Goal: Manage account settings

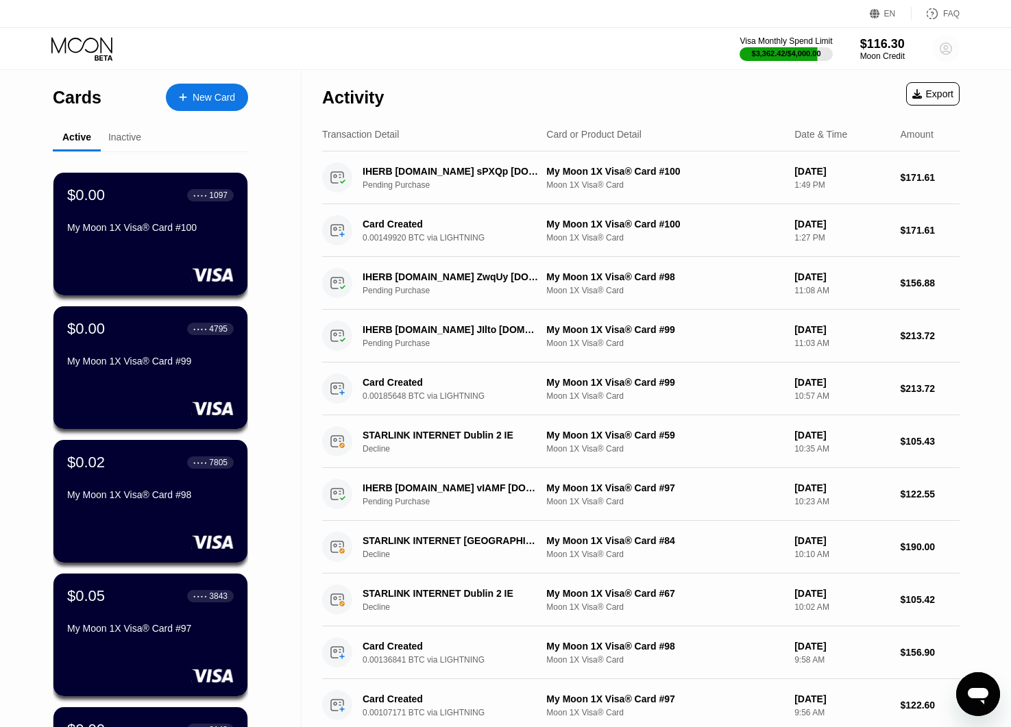
click at [955, 49] on circle at bounding box center [945, 48] width 27 height 27
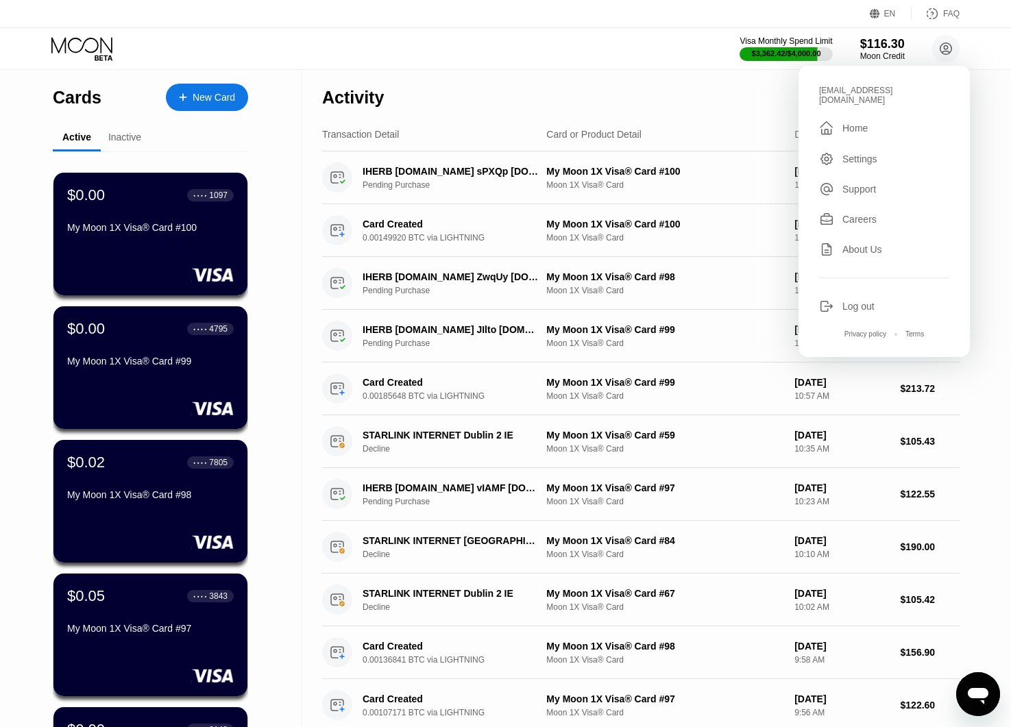
click at [867, 93] on div "[EMAIL_ADDRESS][DOMAIN_NAME]" at bounding box center [884, 95] width 130 height 19
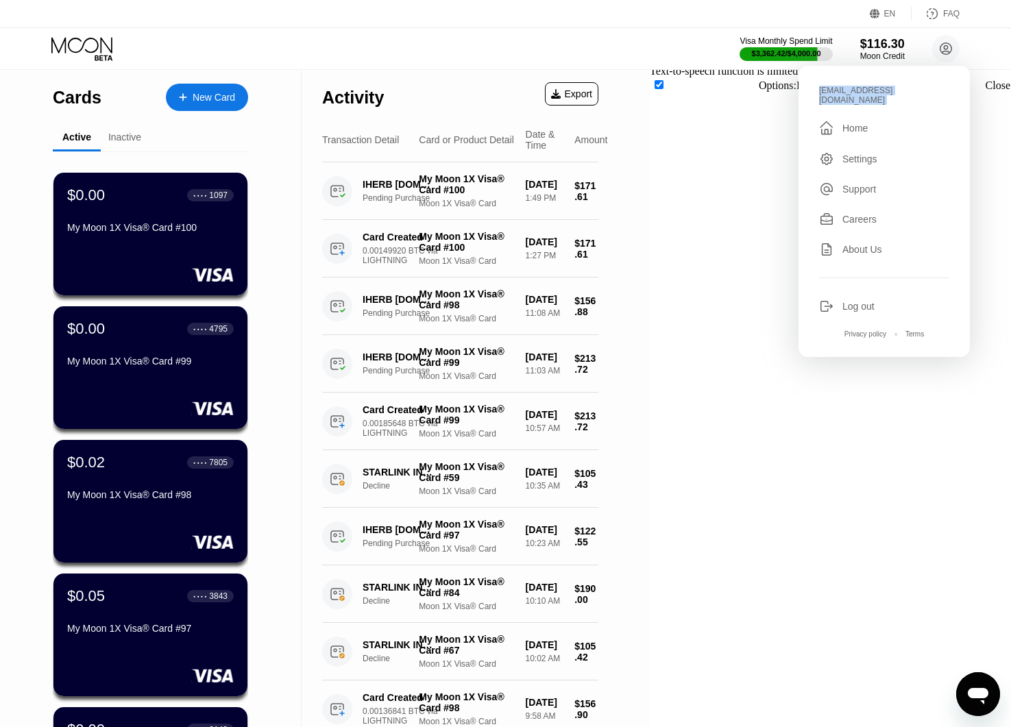
copy div "clim77t@hotmail.com "
click at [599, 76] on div "Activity Export" at bounding box center [460, 94] width 276 height 48
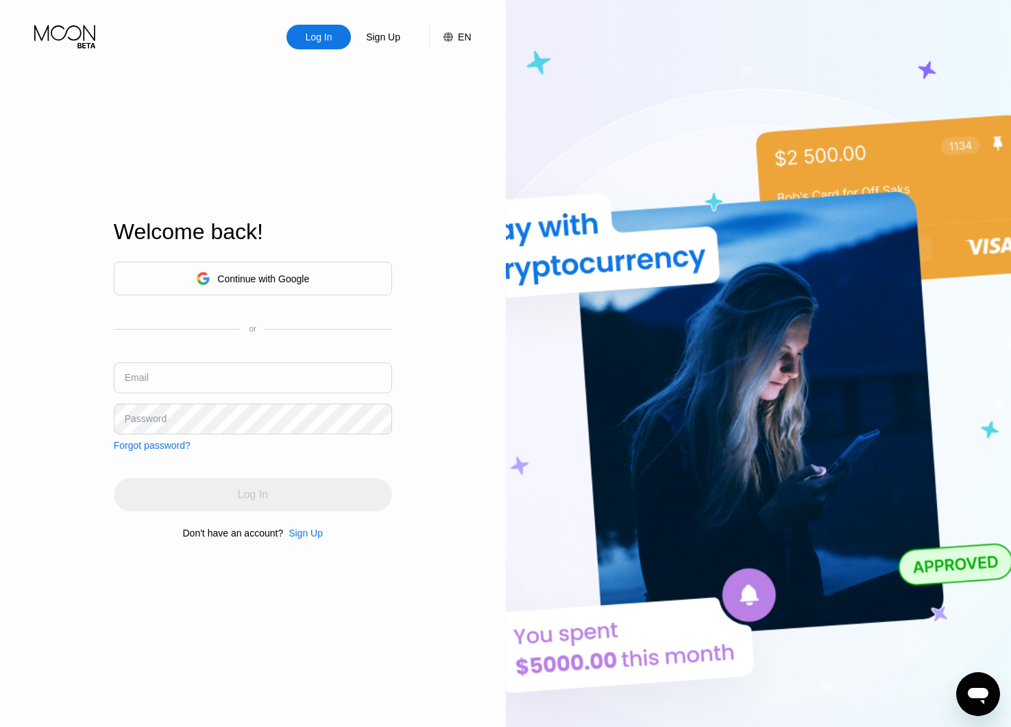
type input "[EMAIL_ADDRESS][DOMAIN_NAME]"
click at [252, 492] on div "Log In" at bounding box center [253, 495] width 278 height 33
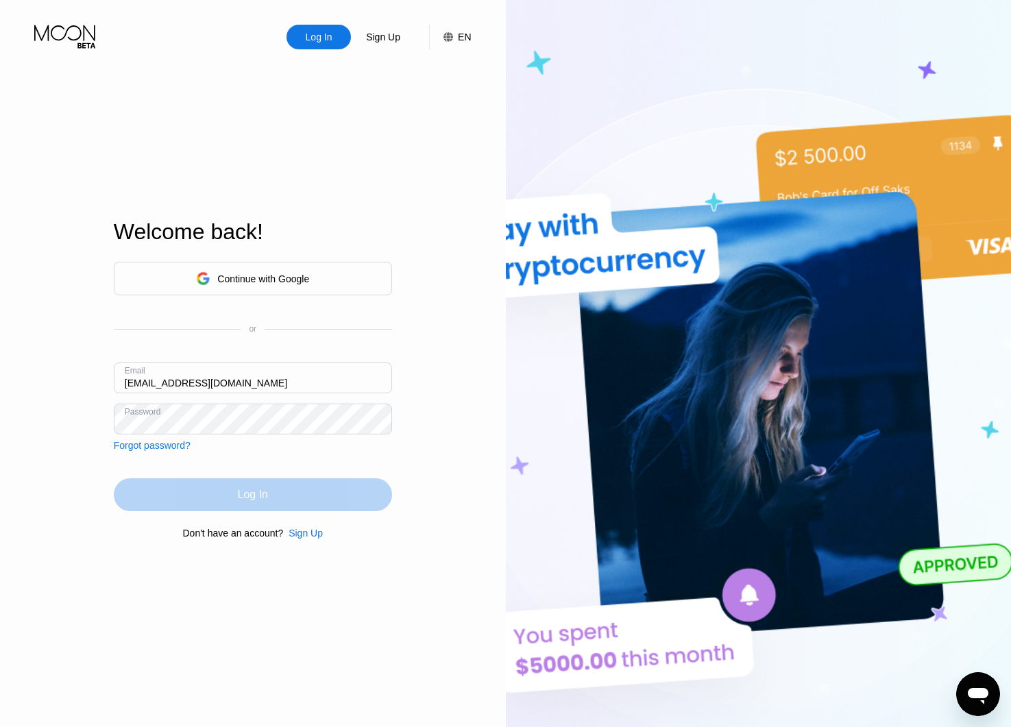
click at [287, 501] on div "Log In" at bounding box center [253, 495] width 278 height 33
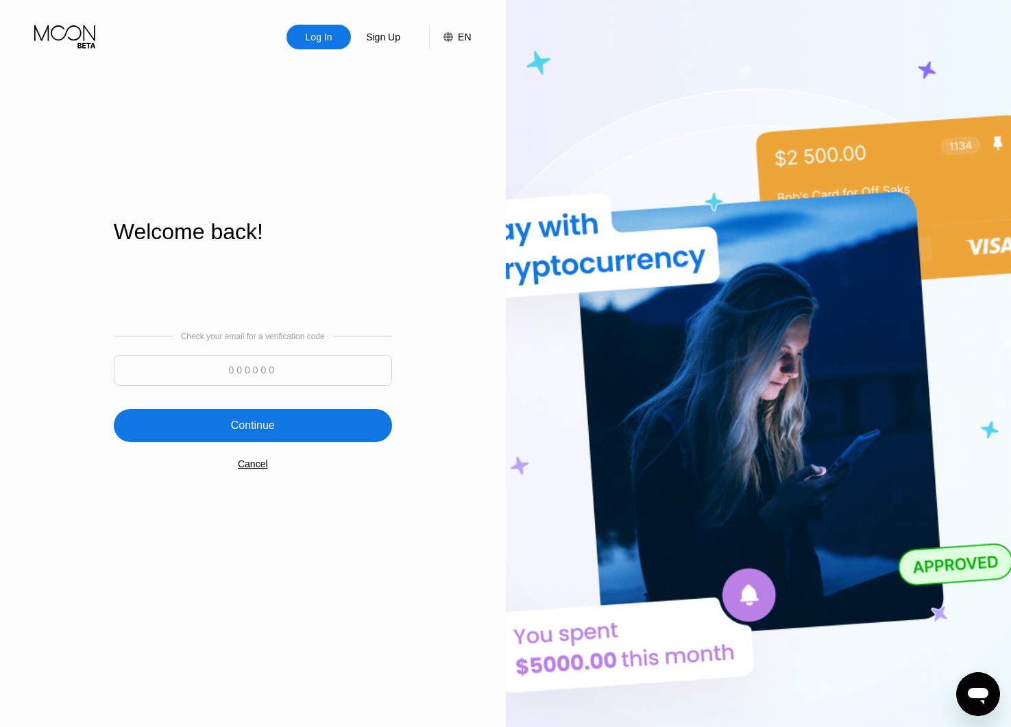
click at [243, 370] on input at bounding box center [253, 370] width 278 height 31
type input "543180"
click at [282, 426] on div "Continue" at bounding box center [253, 425] width 278 height 33
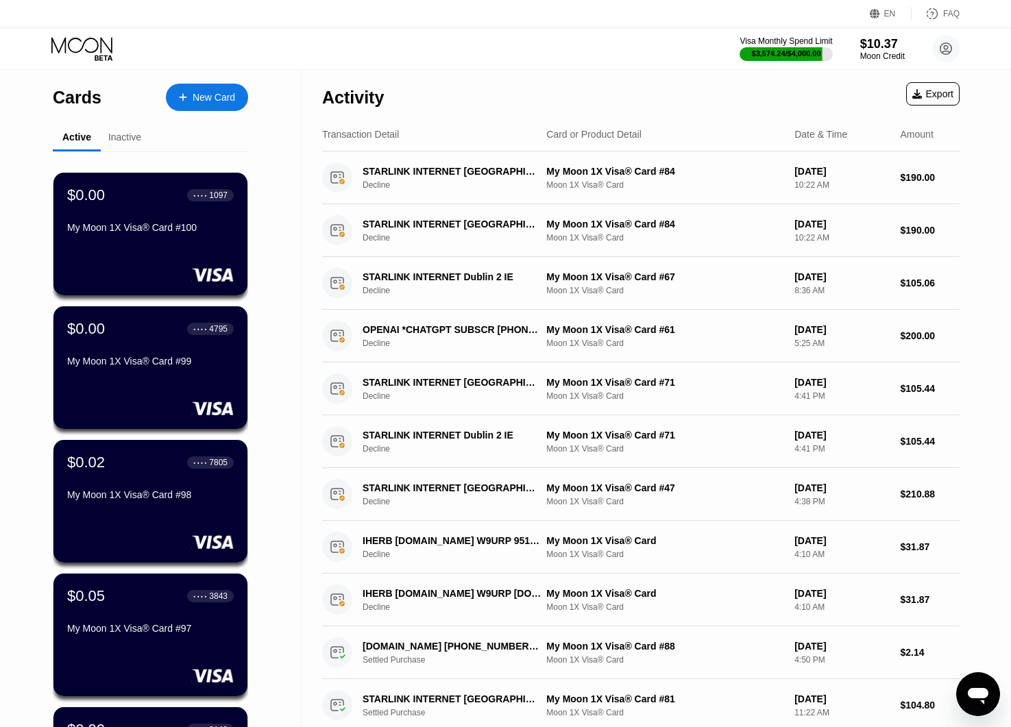
click at [489, 101] on div "Activity Export" at bounding box center [641, 94] width 638 height 48
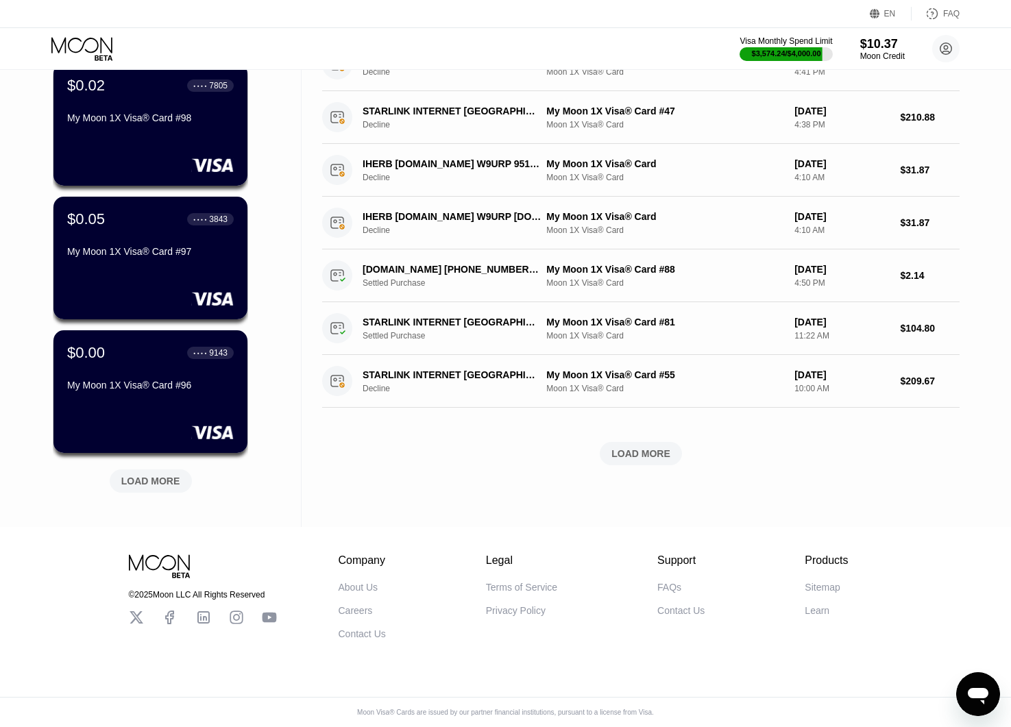
click at [172, 475] on div "LOAD MORE" at bounding box center [150, 481] width 59 height 12
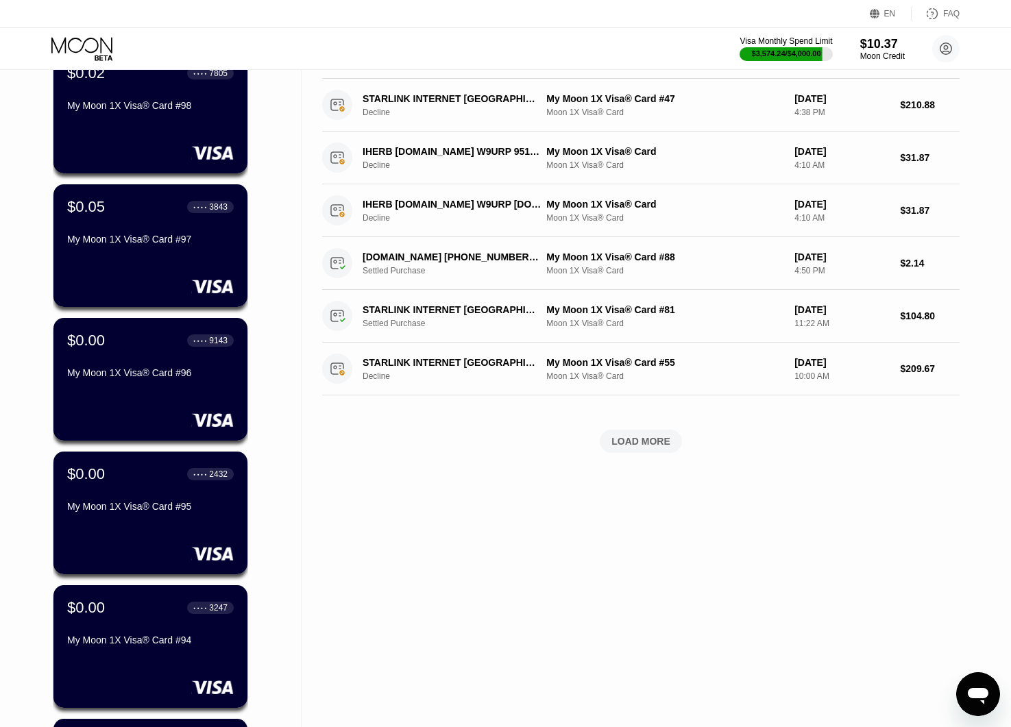
scroll to position [1058, 0]
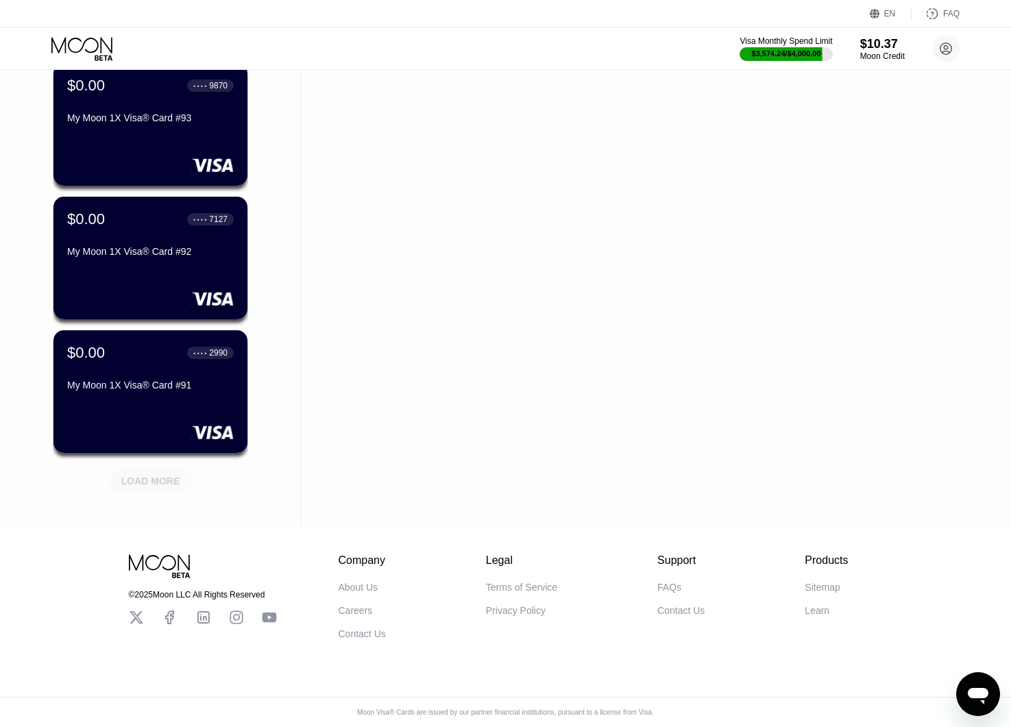
click at [171, 475] on div "LOAD MORE" at bounding box center [150, 481] width 59 height 12
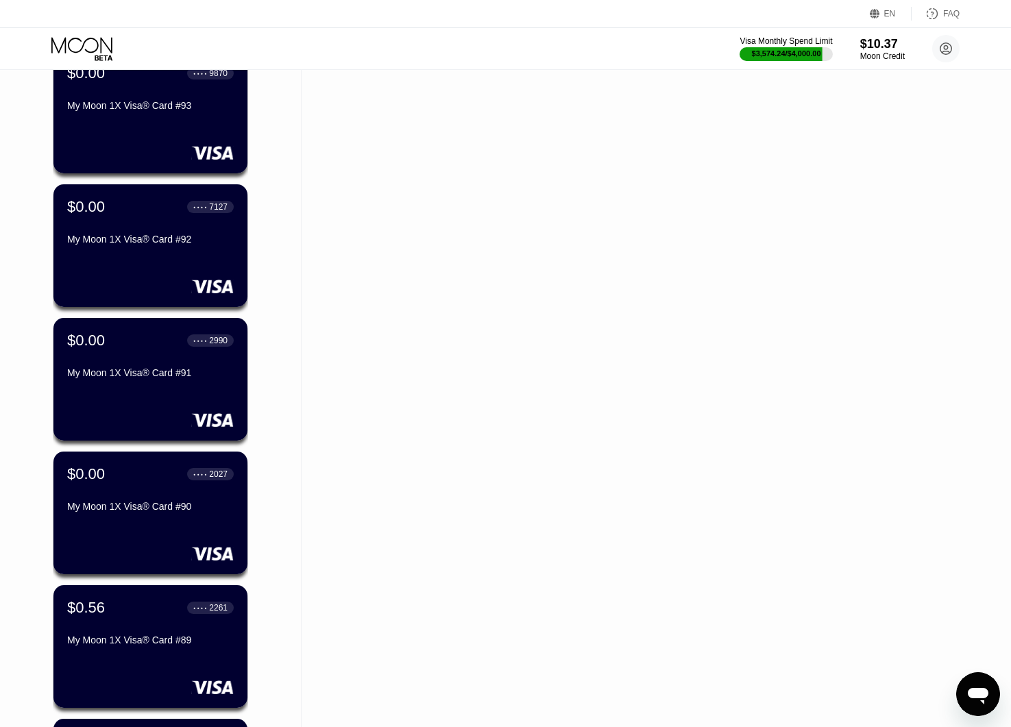
scroll to position [1726, 0]
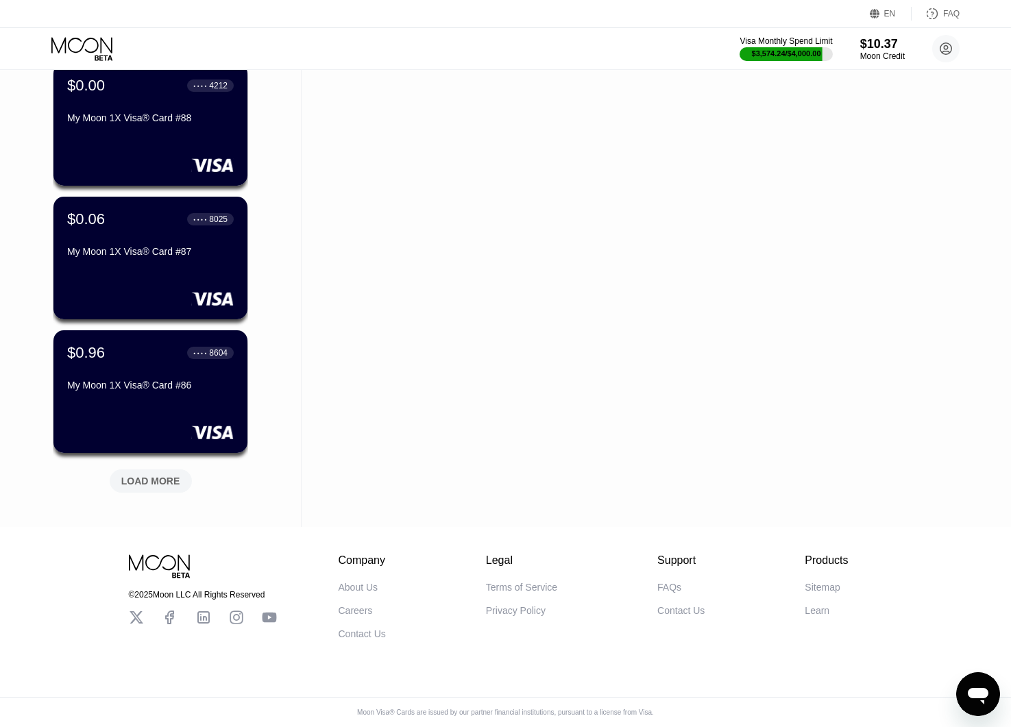
click at [171, 475] on div "LOAD MORE" at bounding box center [150, 481] width 59 height 12
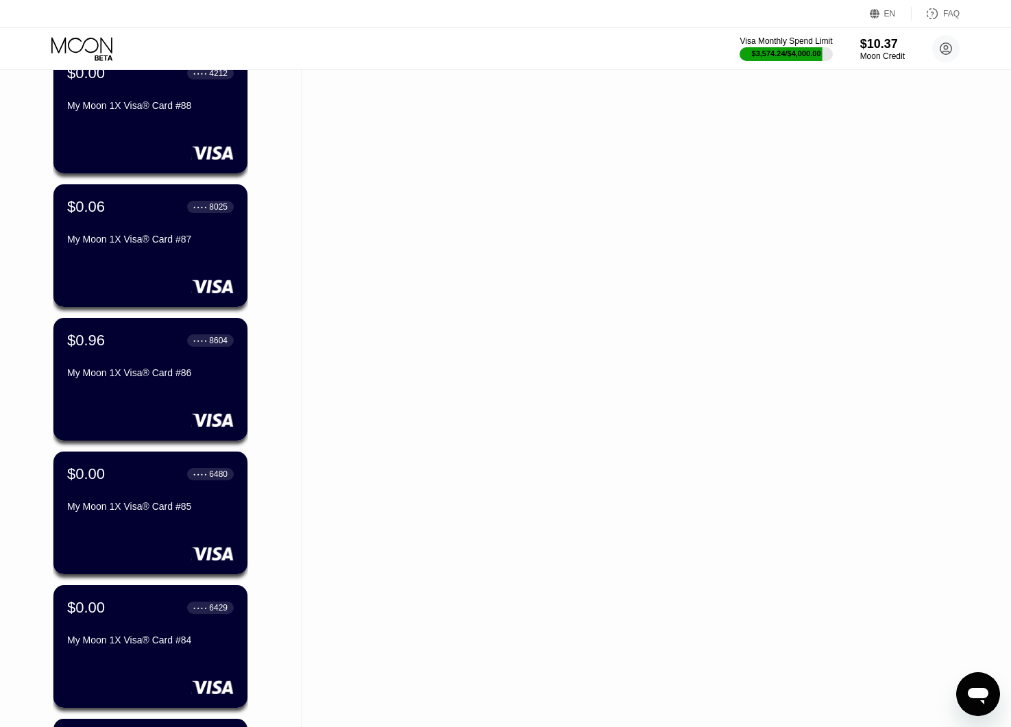
scroll to position [2395, 0]
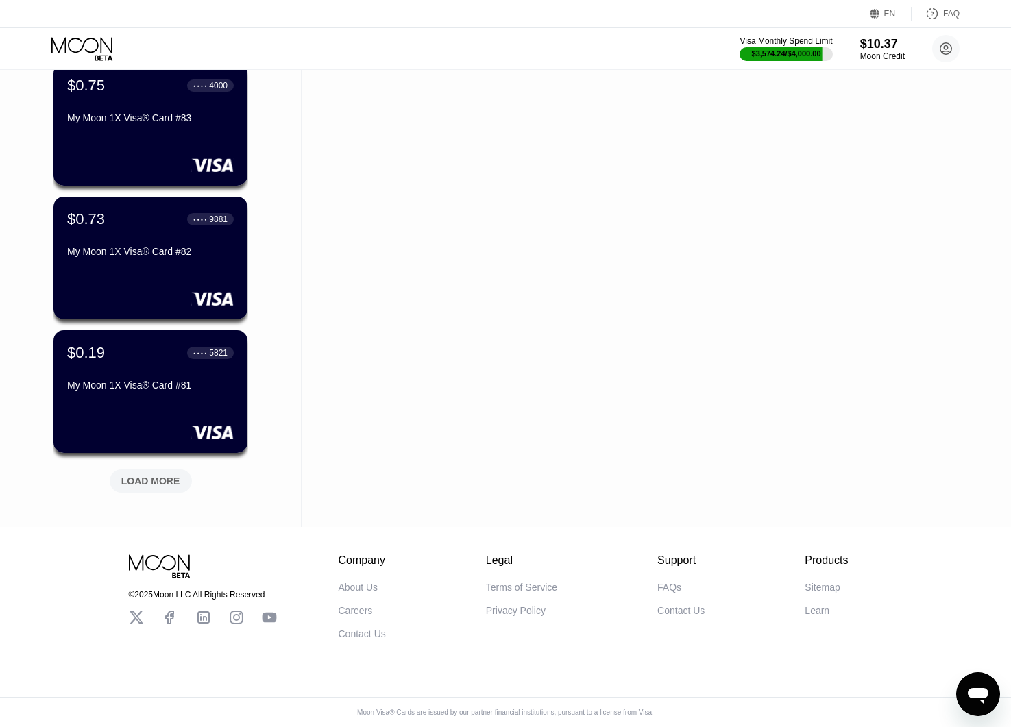
click at [173, 475] on div "LOAD MORE" at bounding box center [150, 481] width 59 height 12
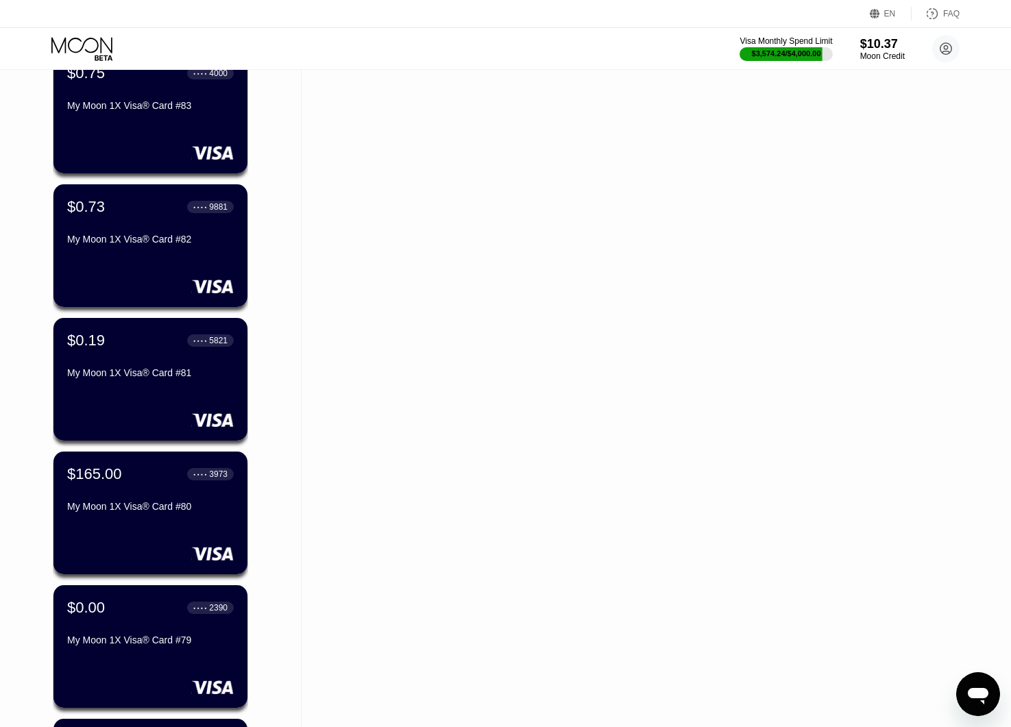
scroll to position [3063, 0]
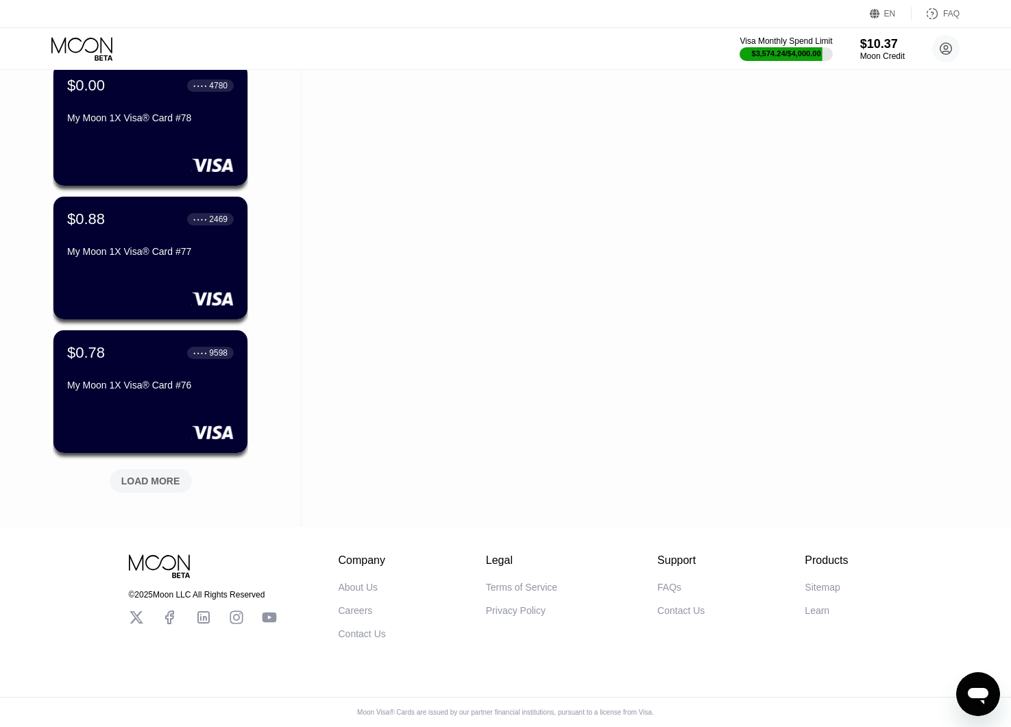
click at [173, 475] on div "LOAD MORE" at bounding box center [150, 481] width 59 height 12
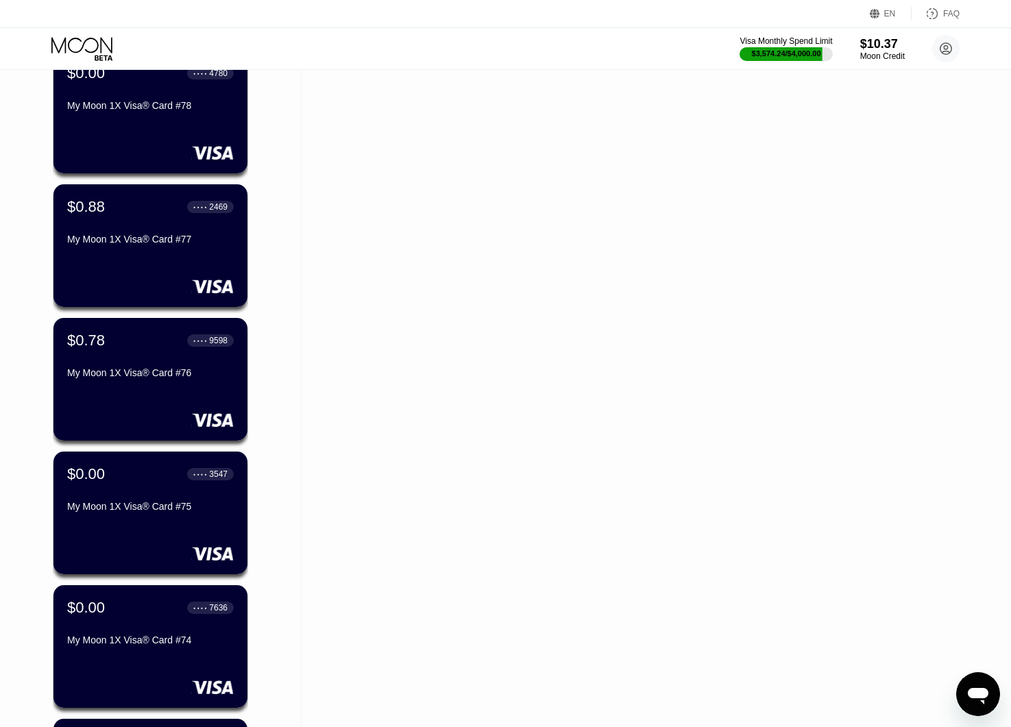
scroll to position [3732, 0]
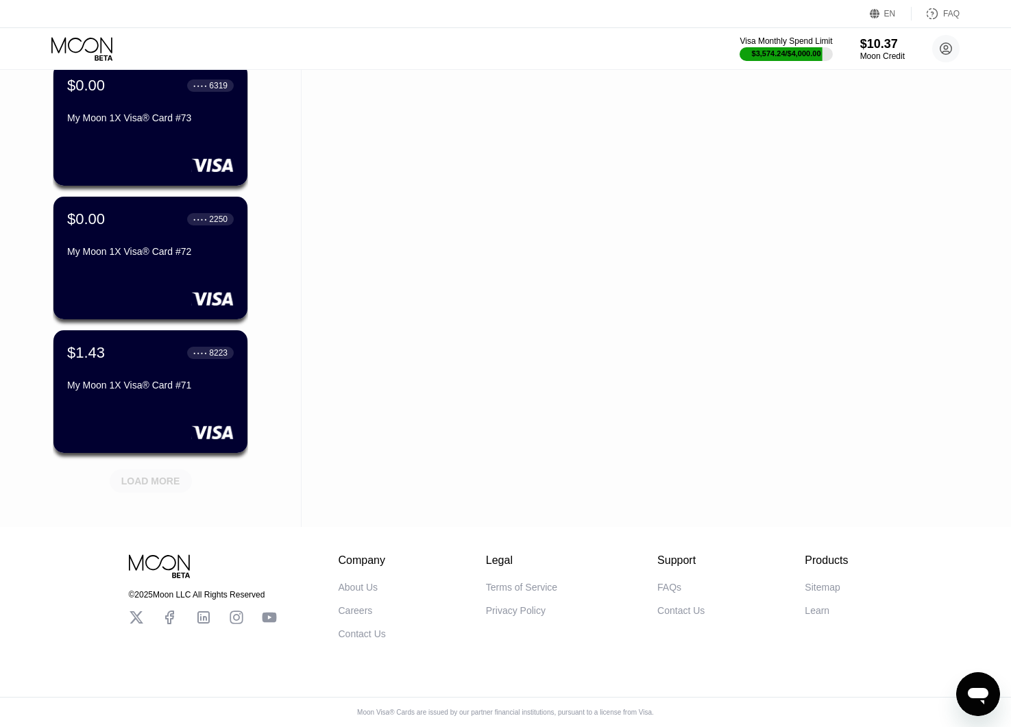
click at [173, 475] on div "LOAD MORE" at bounding box center [150, 481] width 59 height 12
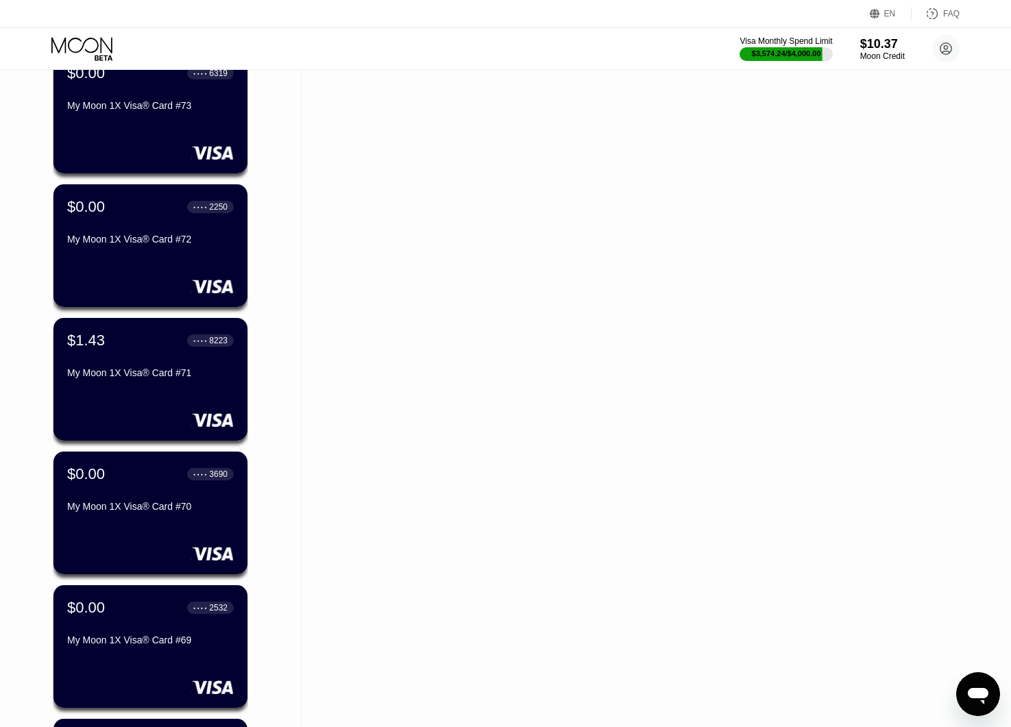
scroll to position [4400, 0]
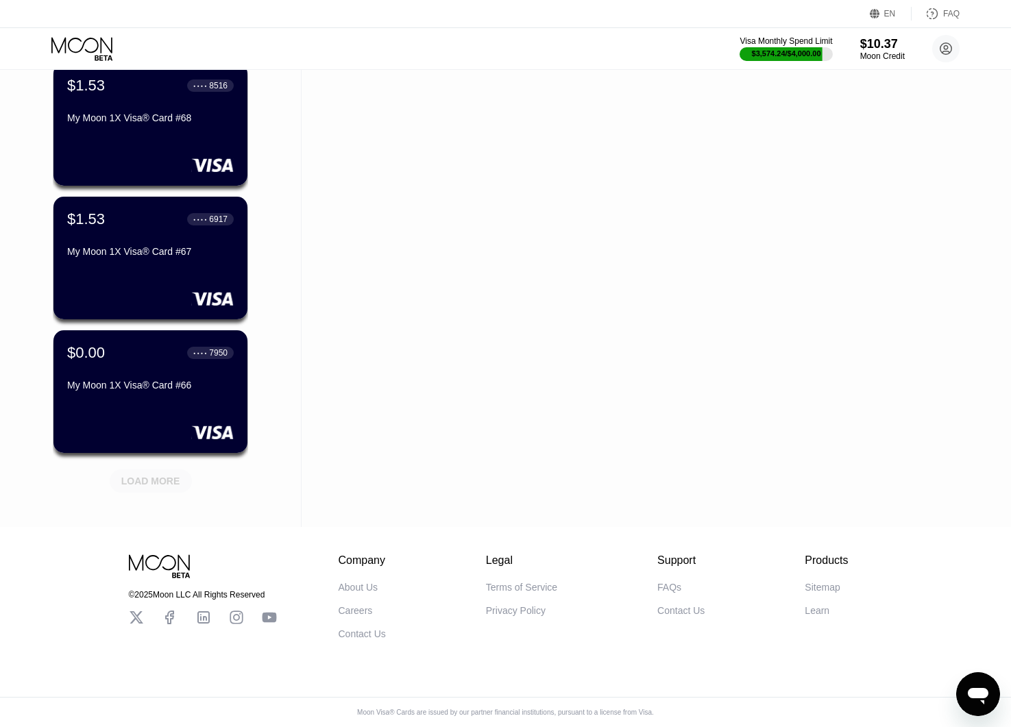
click at [173, 475] on div "LOAD MORE" at bounding box center [150, 481] width 59 height 12
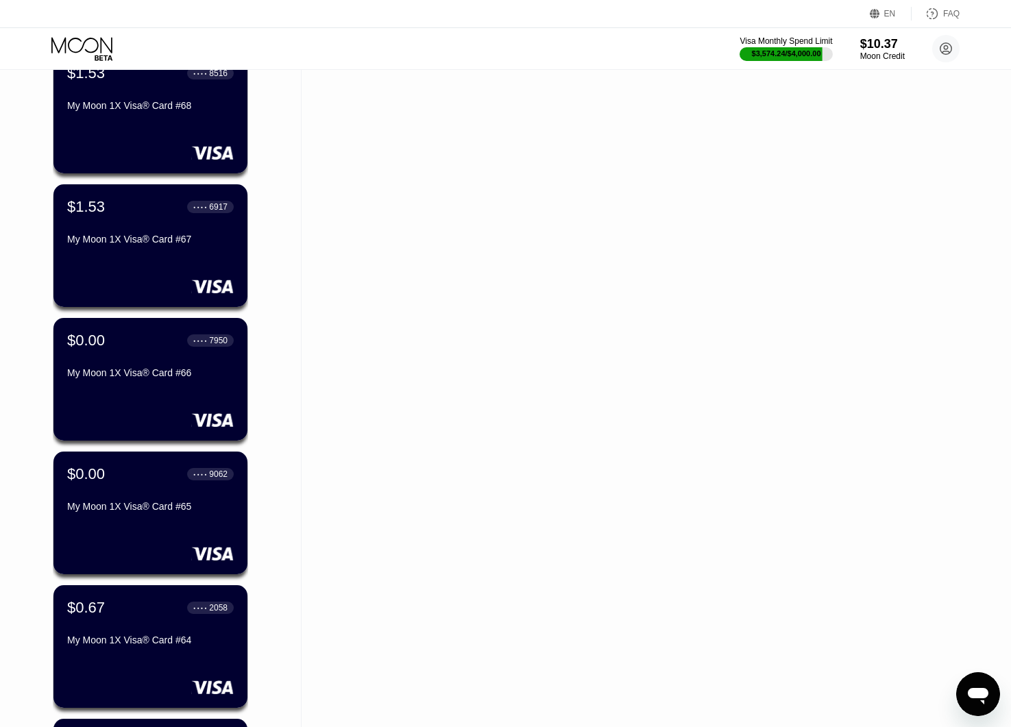
scroll to position [5069, 0]
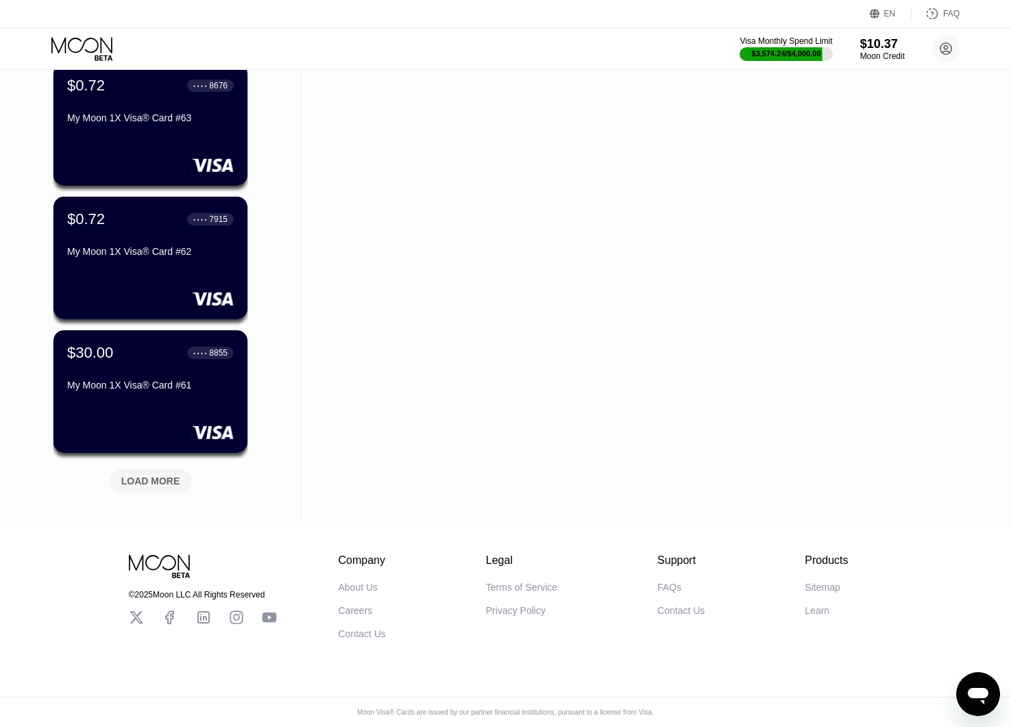
click at [173, 475] on div "LOAD MORE" at bounding box center [150, 481] width 59 height 12
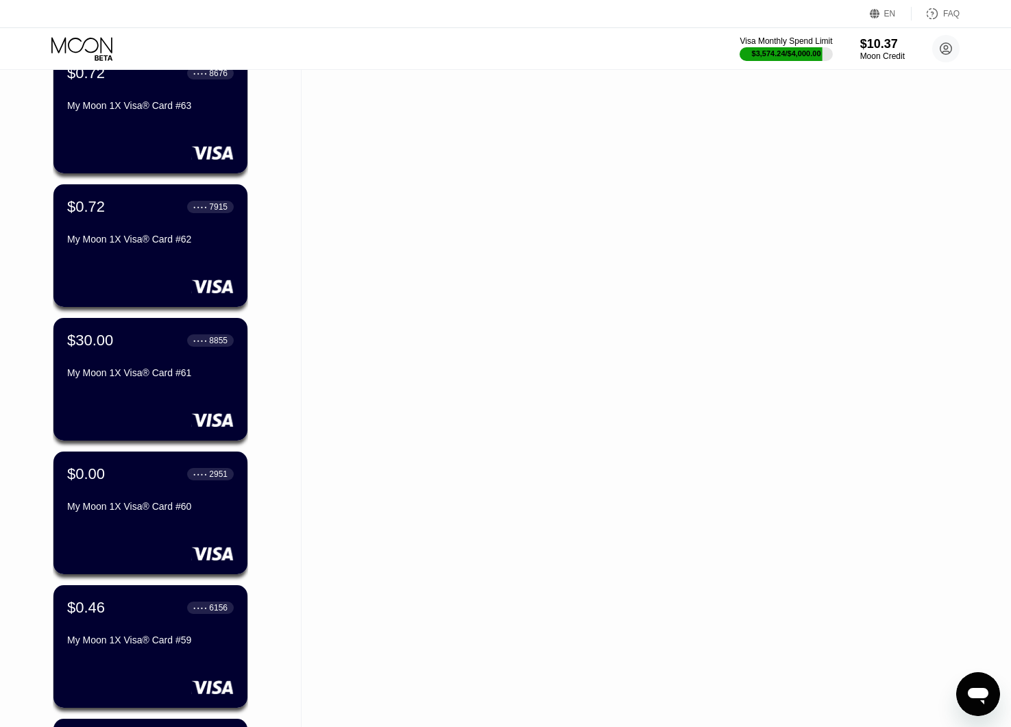
scroll to position [5737, 0]
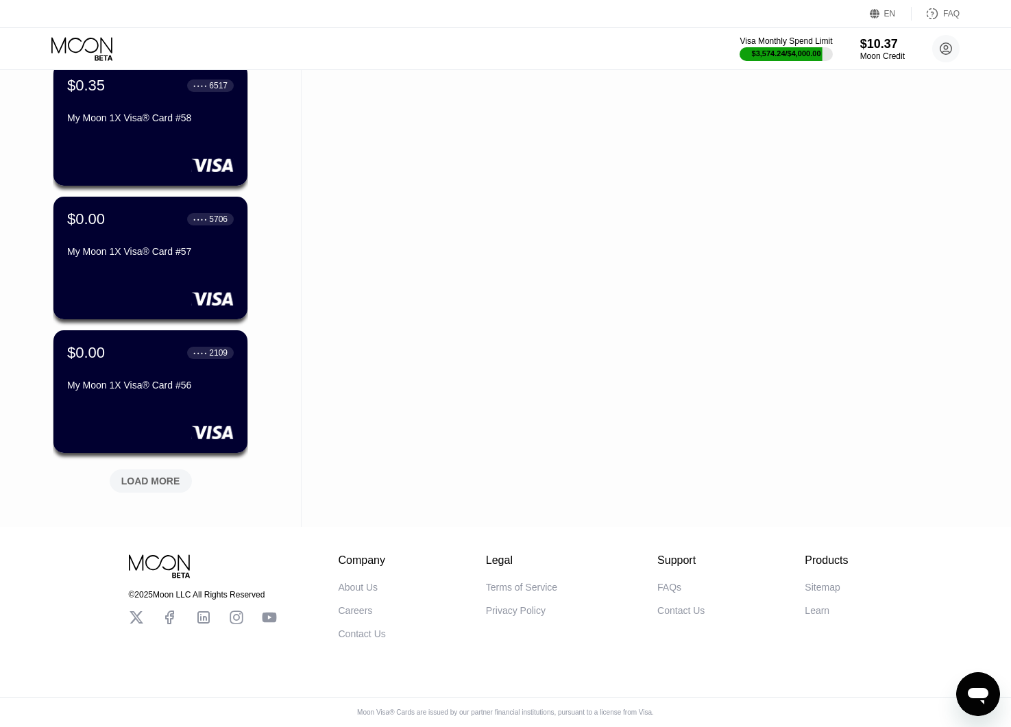
click at [158, 475] on div "LOAD MORE" at bounding box center [150, 481] width 59 height 12
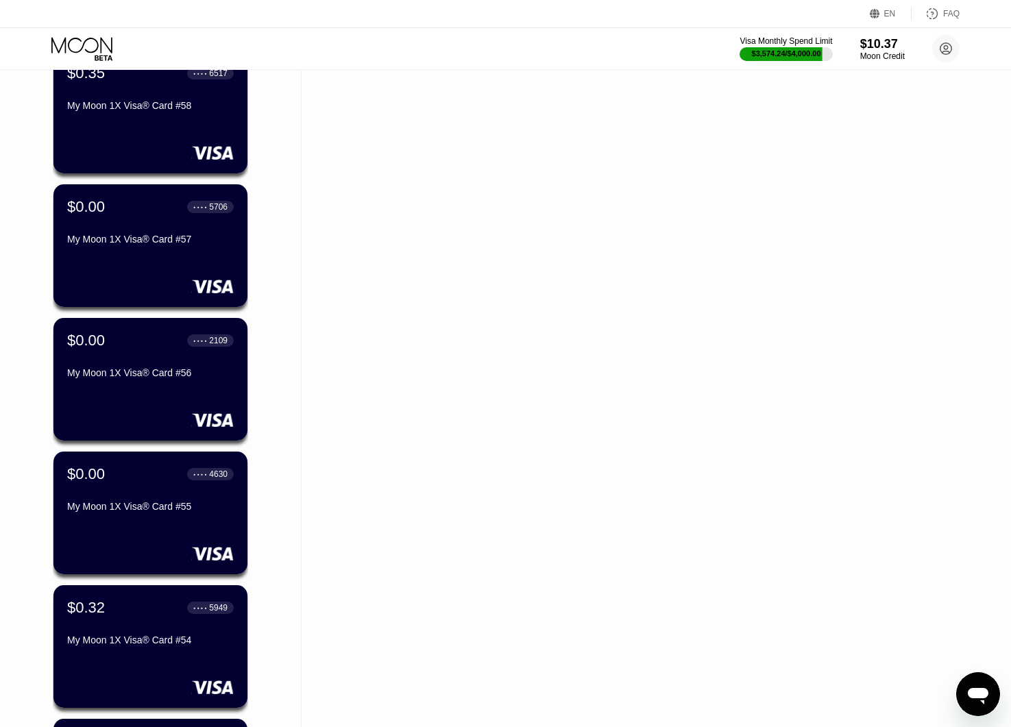
scroll to position [6406, 0]
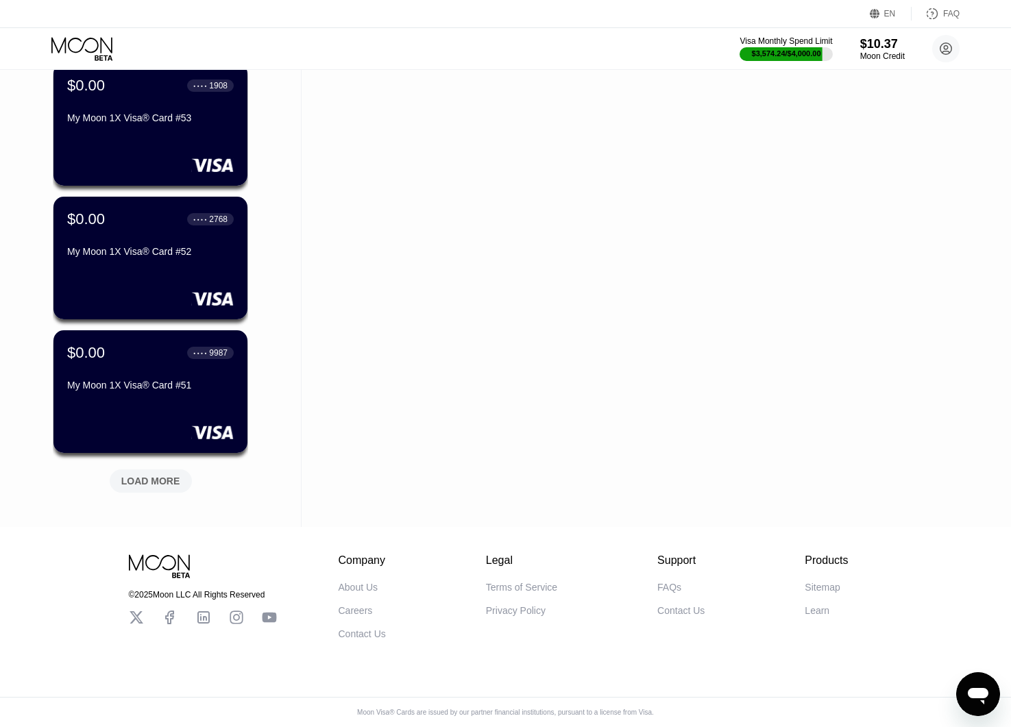
click at [156, 475] on div "LOAD MORE" at bounding box center [150, 481] width 59 height 12
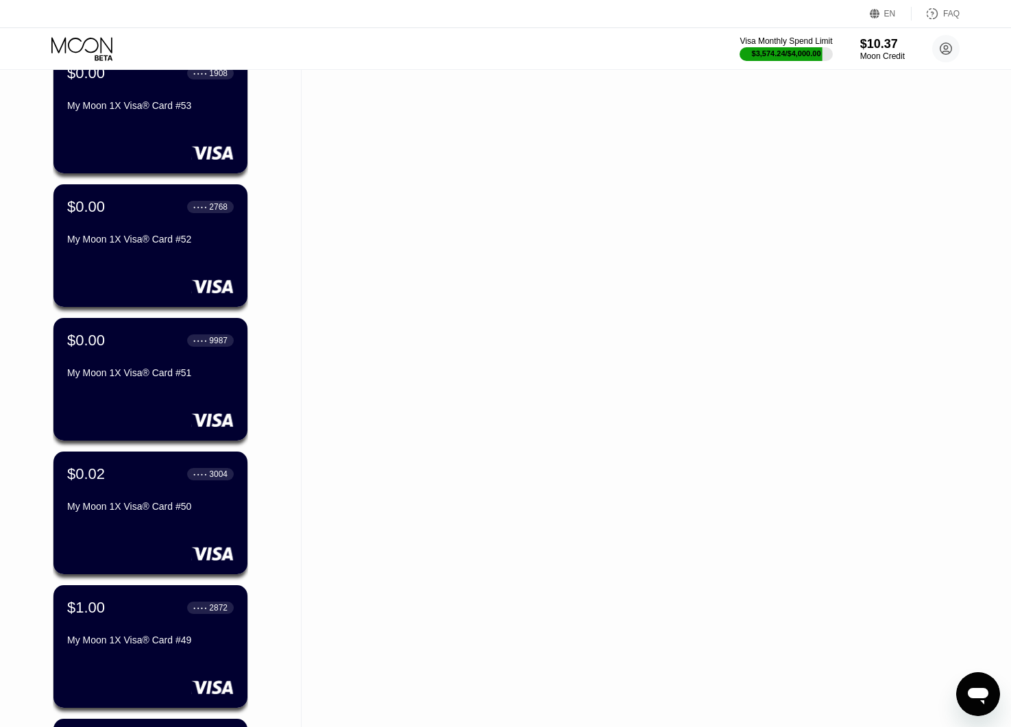
scroll to position [7075, 0]
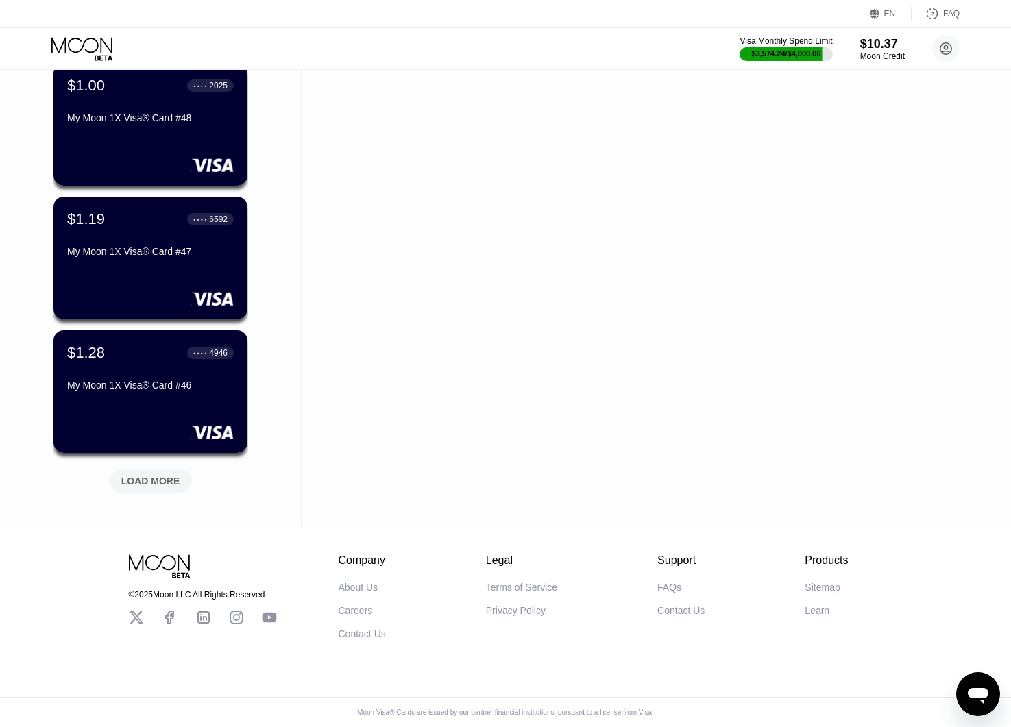
click at [160, 478] on div "LOAD MORE" at bounding box center [150, 481] width 59 height 12
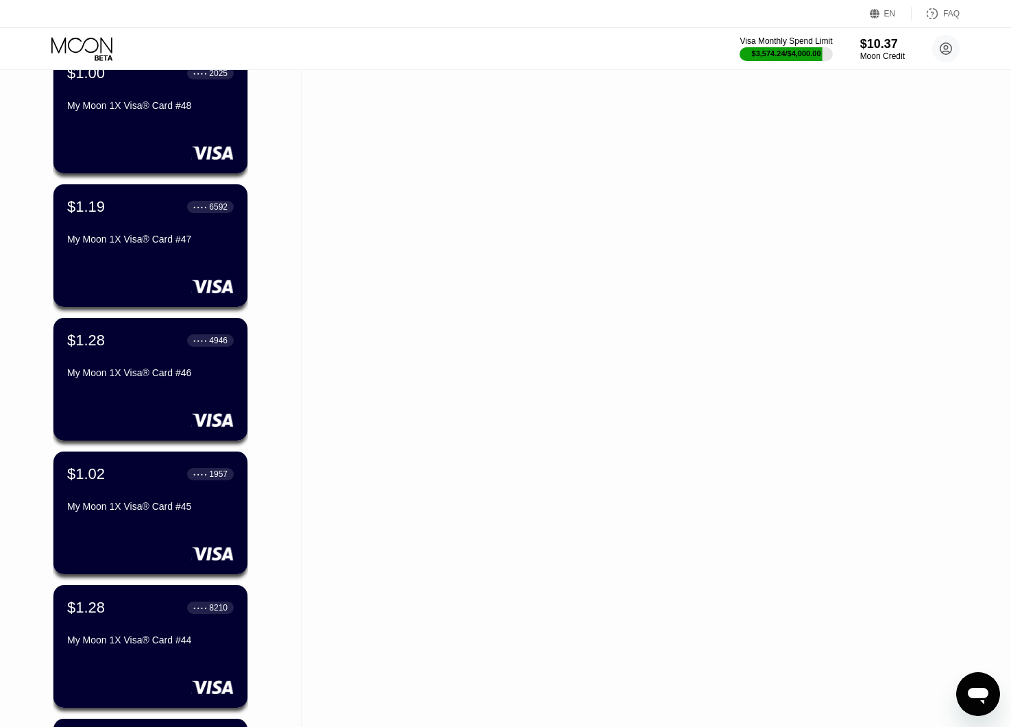
scroll to position [7743, 0]
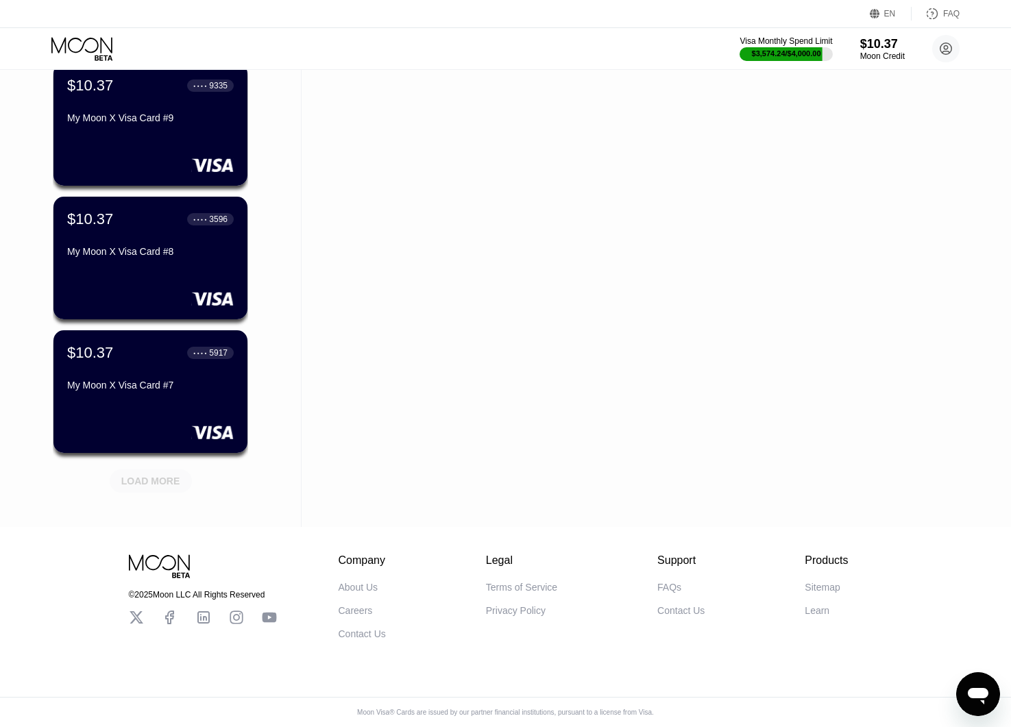
click at [163, 475] on div "LOAD MORE" at bounding box center [150, 481] width 59 height 12
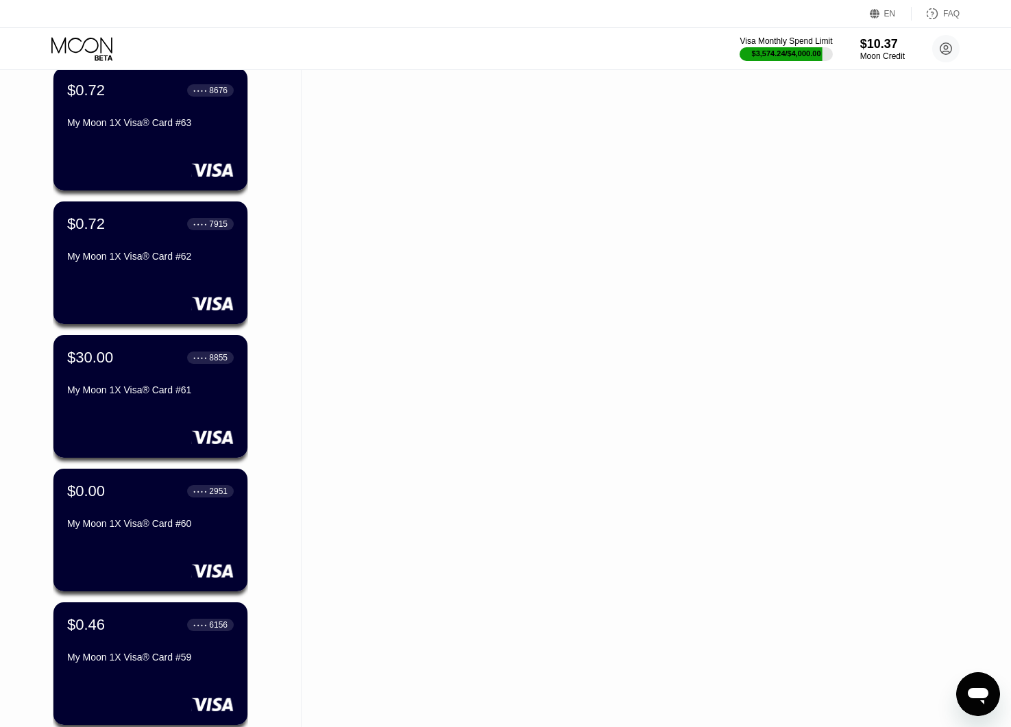
scroll to position [5120, 0]
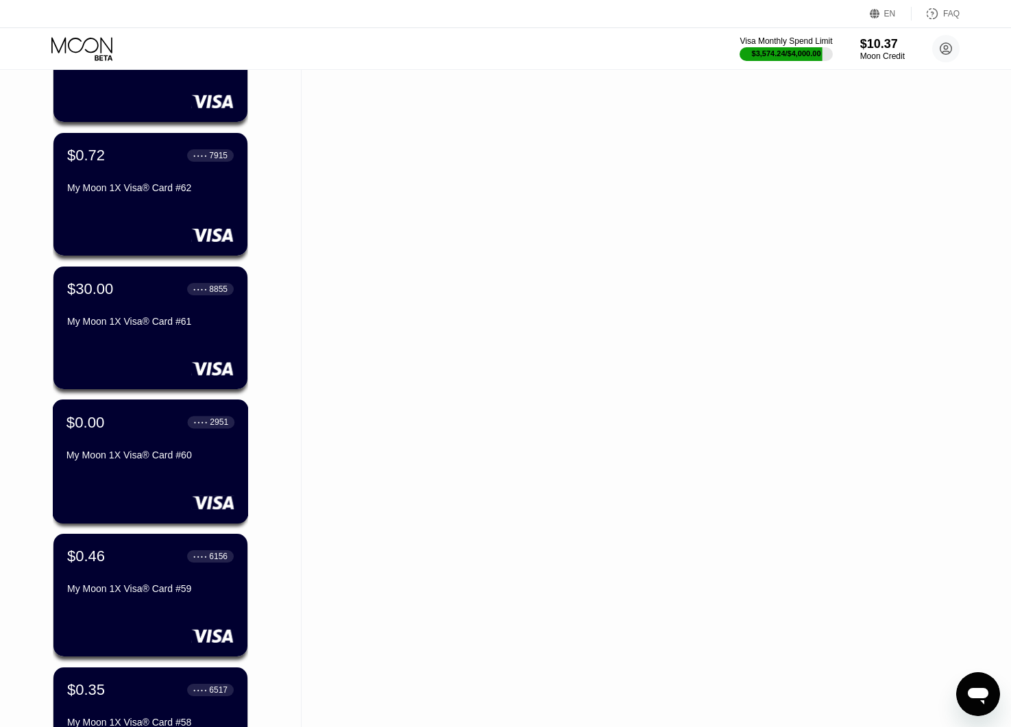
click at [167, 427] on div "$0.00 ● ● ● ● 2951" at bounding box center [151, 422] width 168 height 18
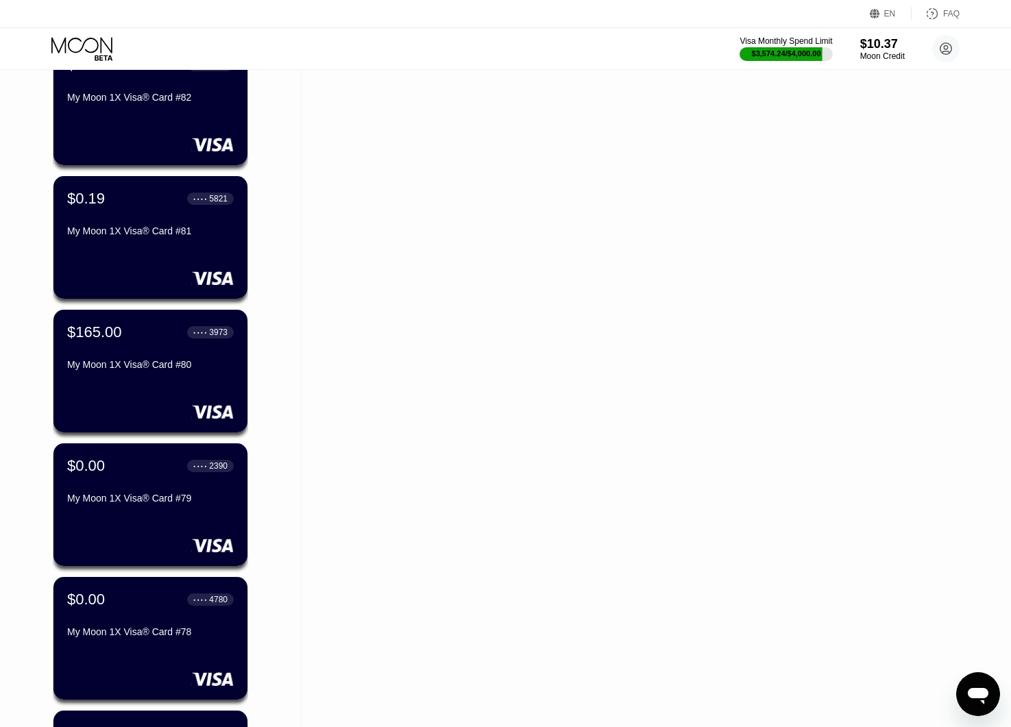
scroll to position [2605, 0]
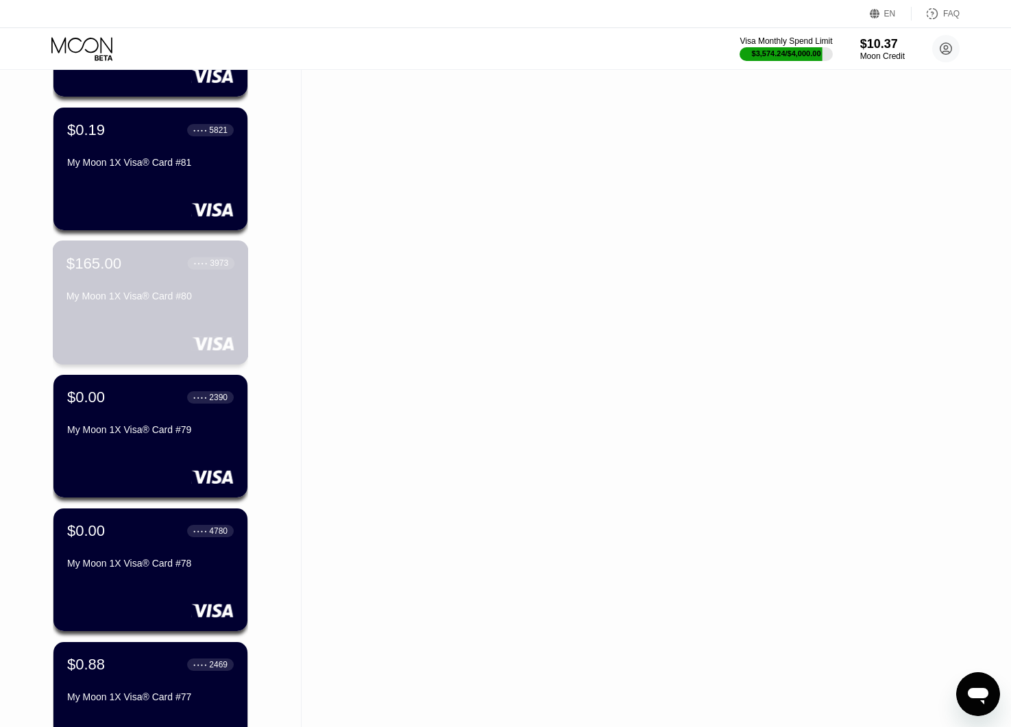
click at [136, 302] on div "My Moon 1X Visa® Card #80" at bounding box center [151, 296] width 168 height 11
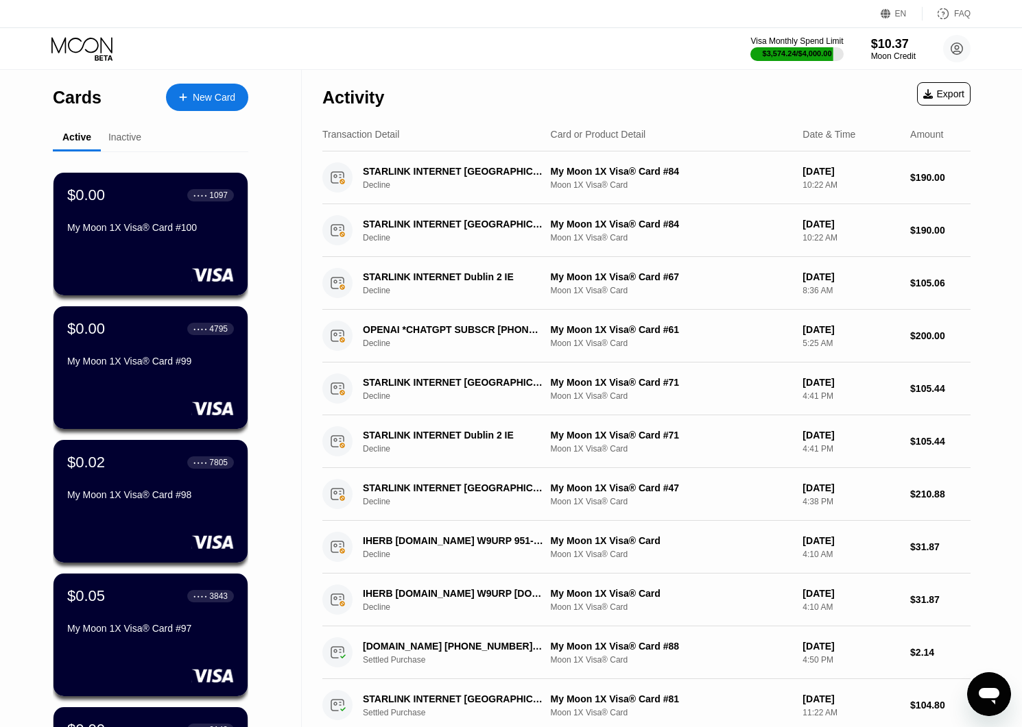
click at [409, 56] on div "Visa Monthly Spend Limit $3,574.24 / $4,000.00 $10.37 Moon Credit [EMAIL_ADDRES…" at bounding box center [511, 48] width 1022 height 41
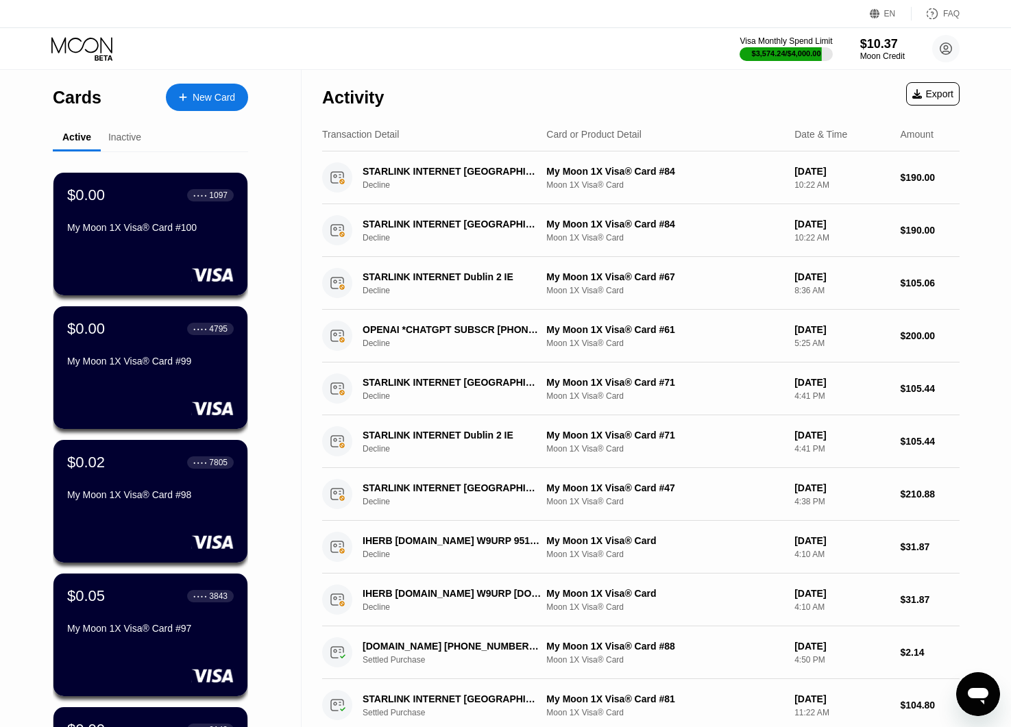
scroll to position [389, 0]
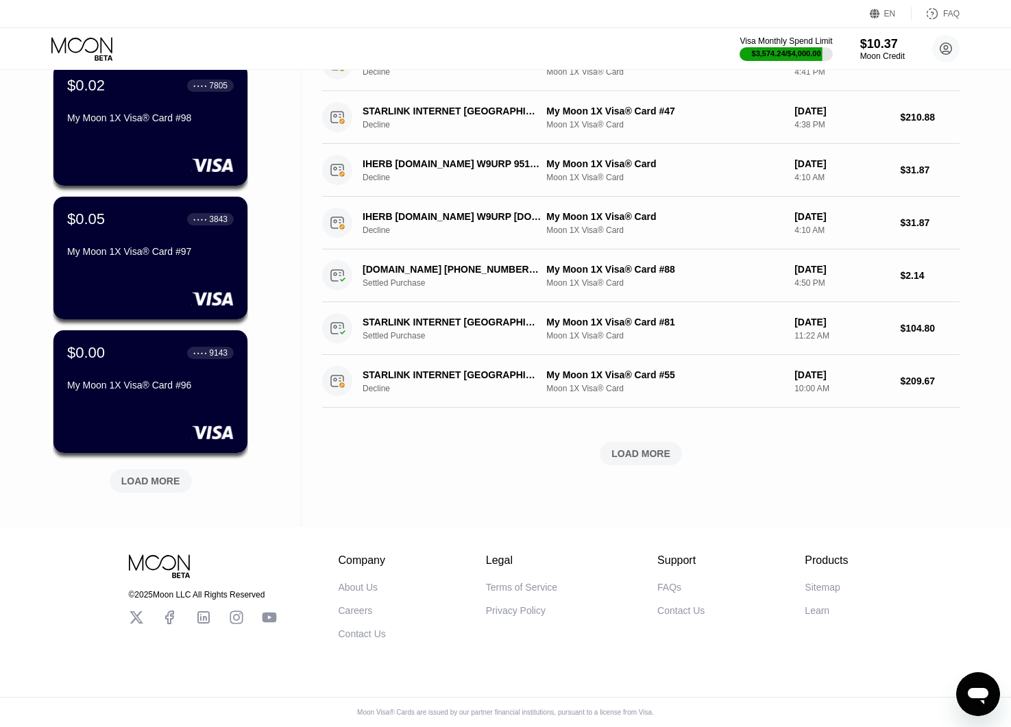
click at [182, 470] on div "LOAD MORE" at bounding box center [151, 481] width 82 height 23
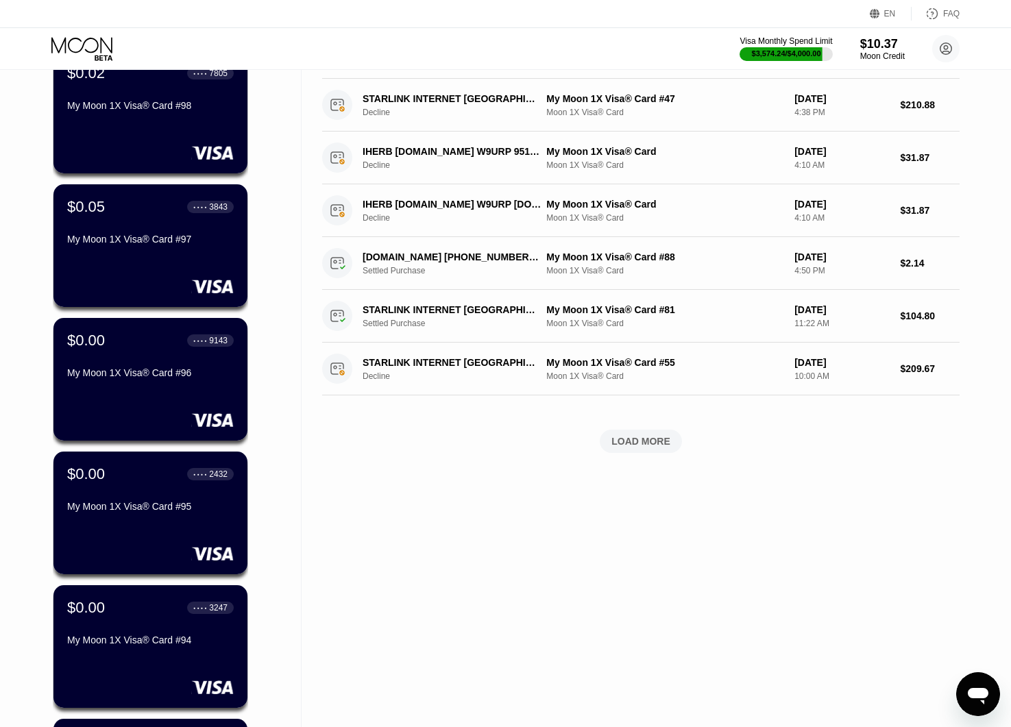
scroll to position [1058, 0]
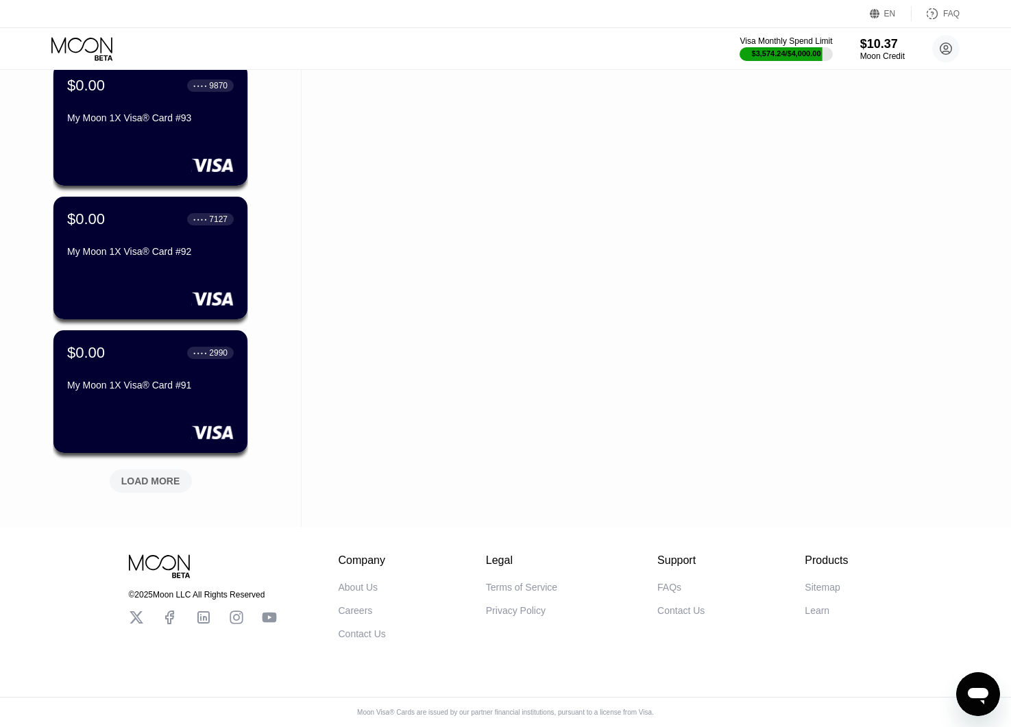
click at [176, 475] on div "LOAD MORE" at bounding box center [150, 481] width 59 height 12
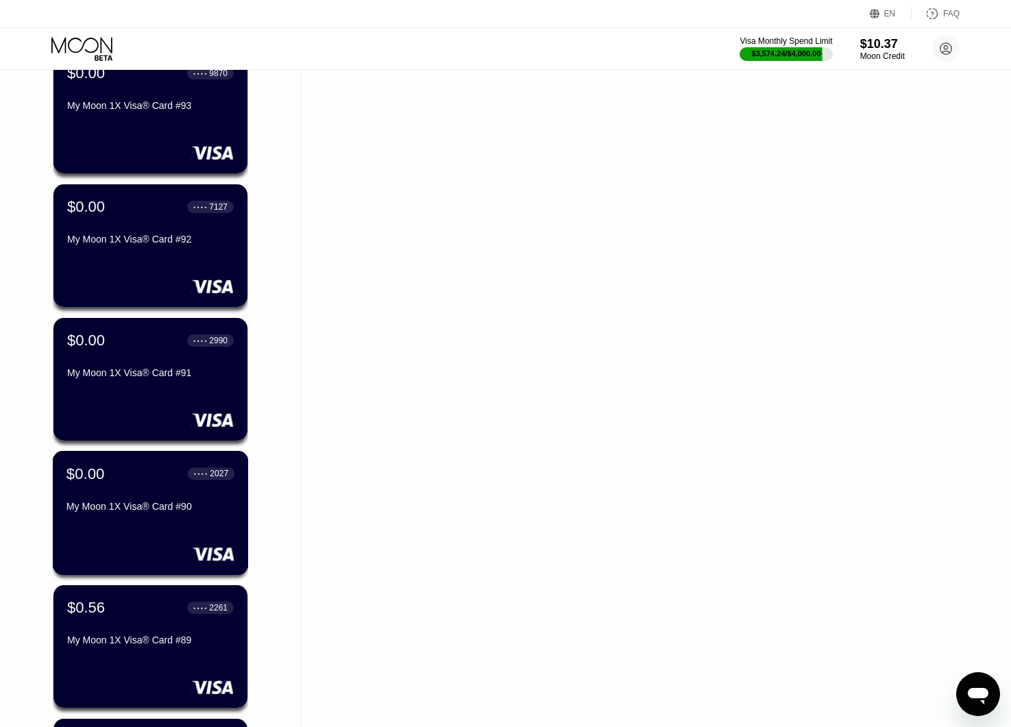
scroll to position [1726, 0]
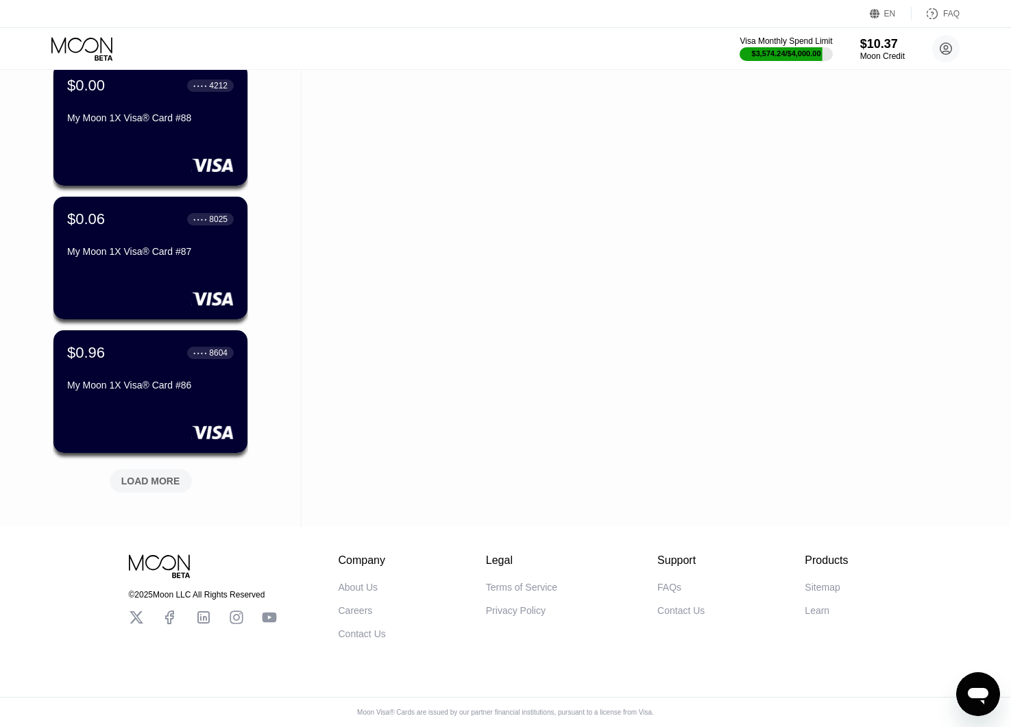
click at [176, 475] on div "LOAD MORE" at bounding box center [150, 481] width 59 height 12
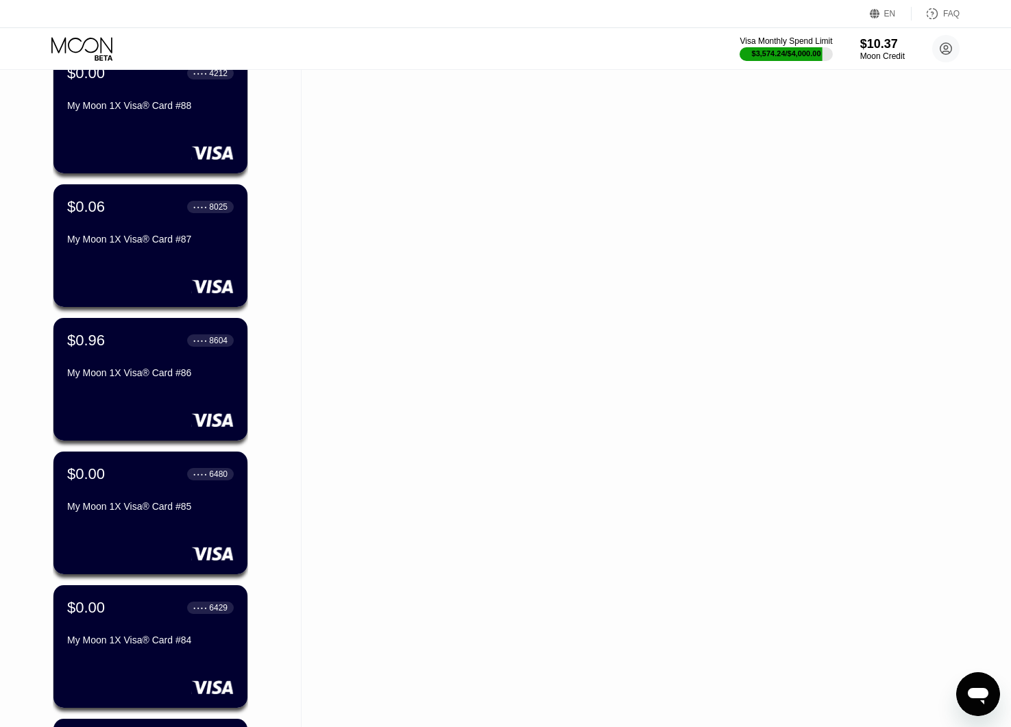
scroll to position [2395, 0]
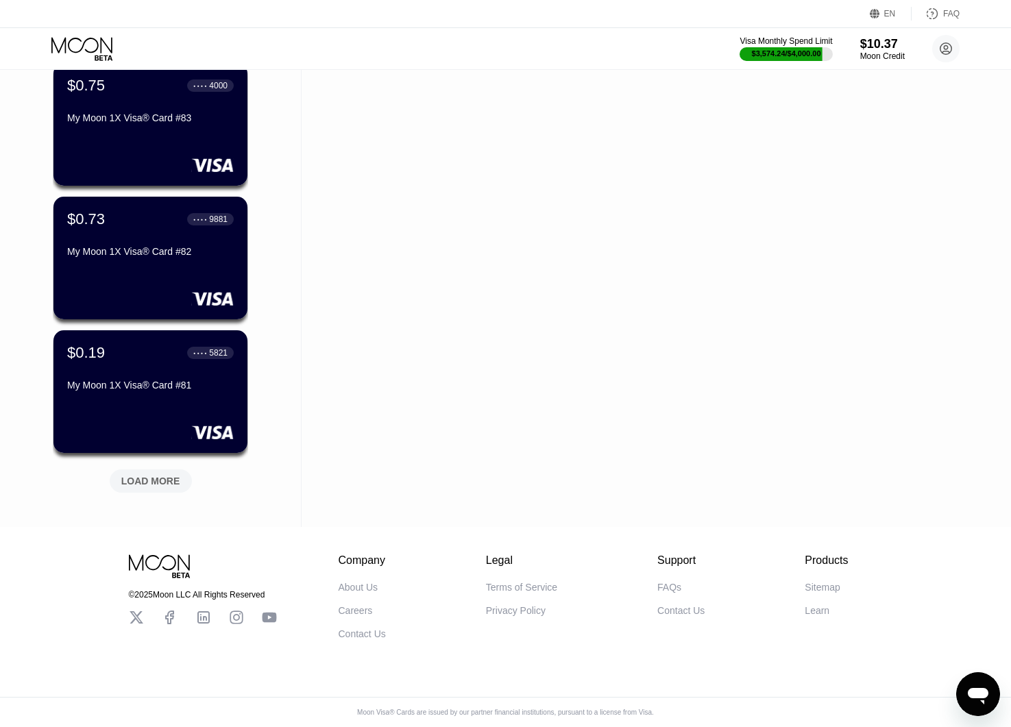
click at [176, 475] on div "LOAD MORE" at bounding box center [150, 481] width 59 height 12
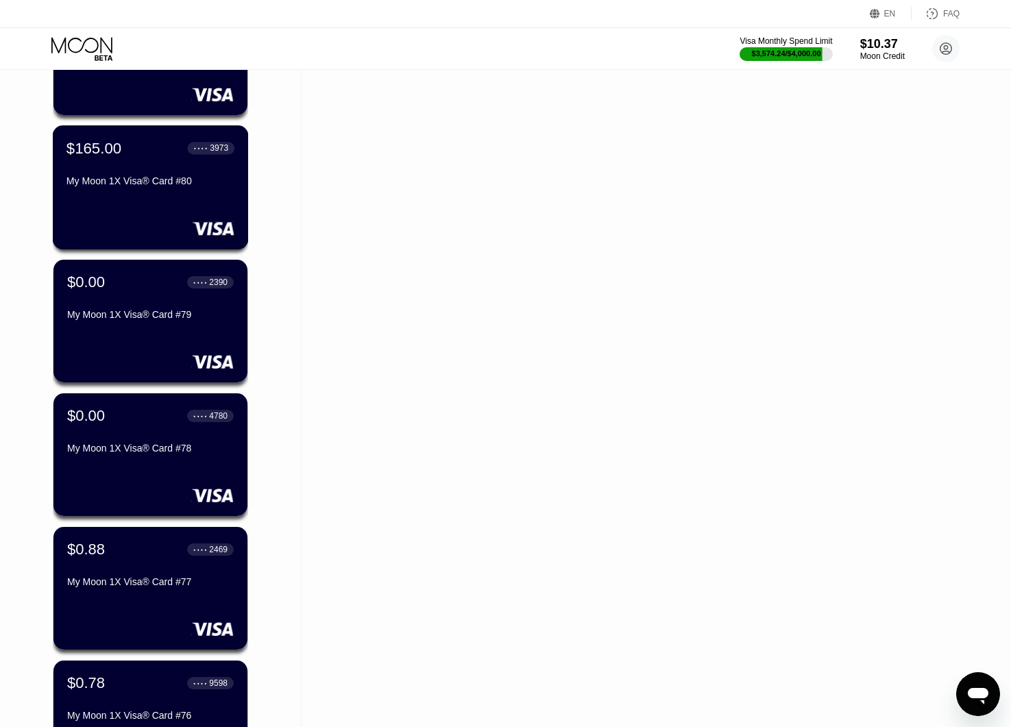
scroll to position [3063, 0]
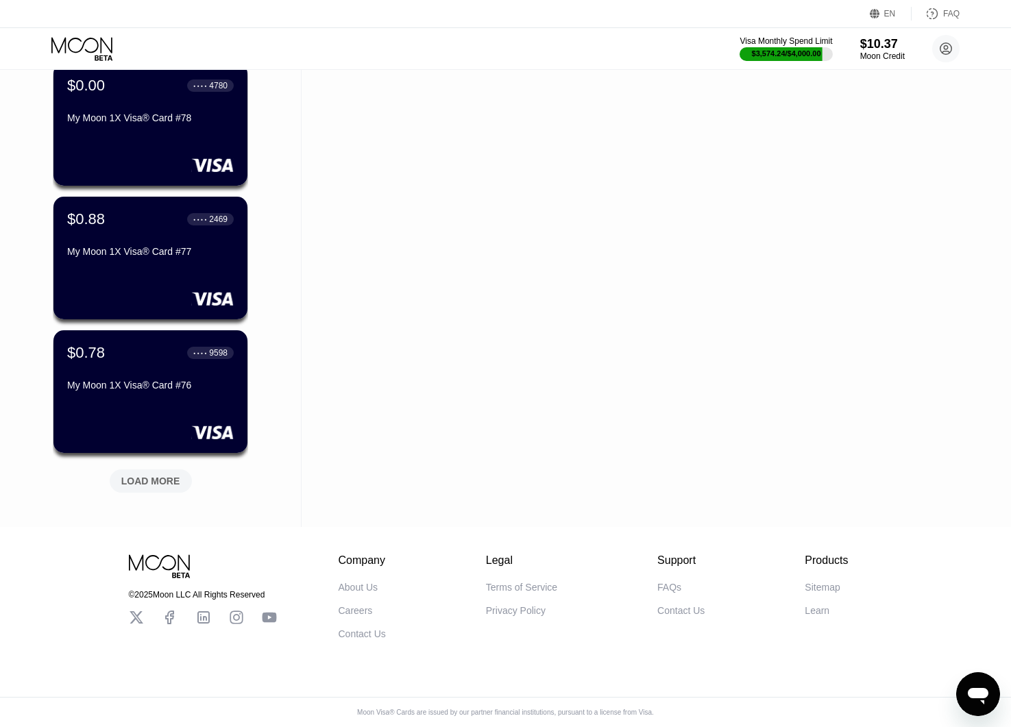
click at [159, 475] on div "LOAD MORE" at bounding box center [150, 481] width 59 height 12
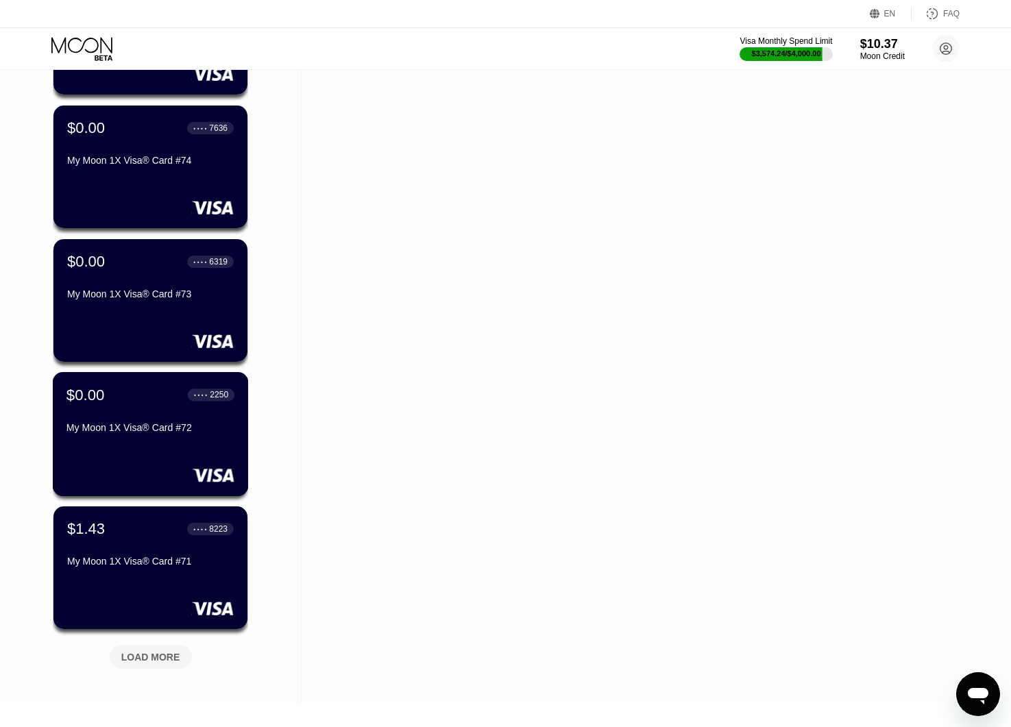
scroll to position [3681, 0]
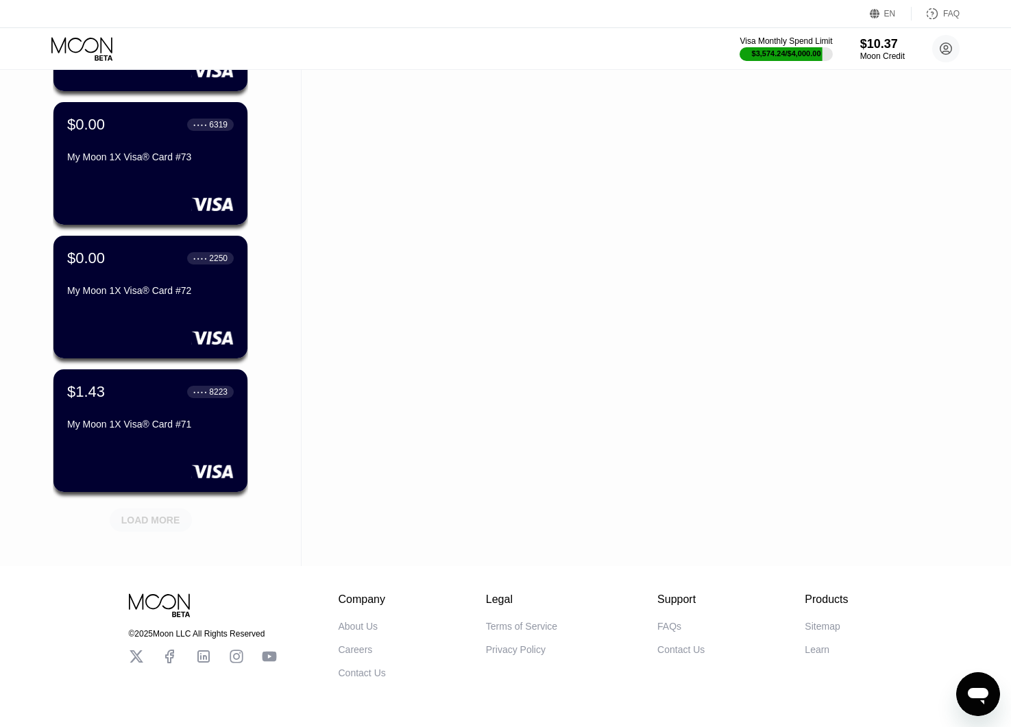
click at [158, 523] on div "LOAD MORE" at bounding box center [150, 520] width 59 height 12
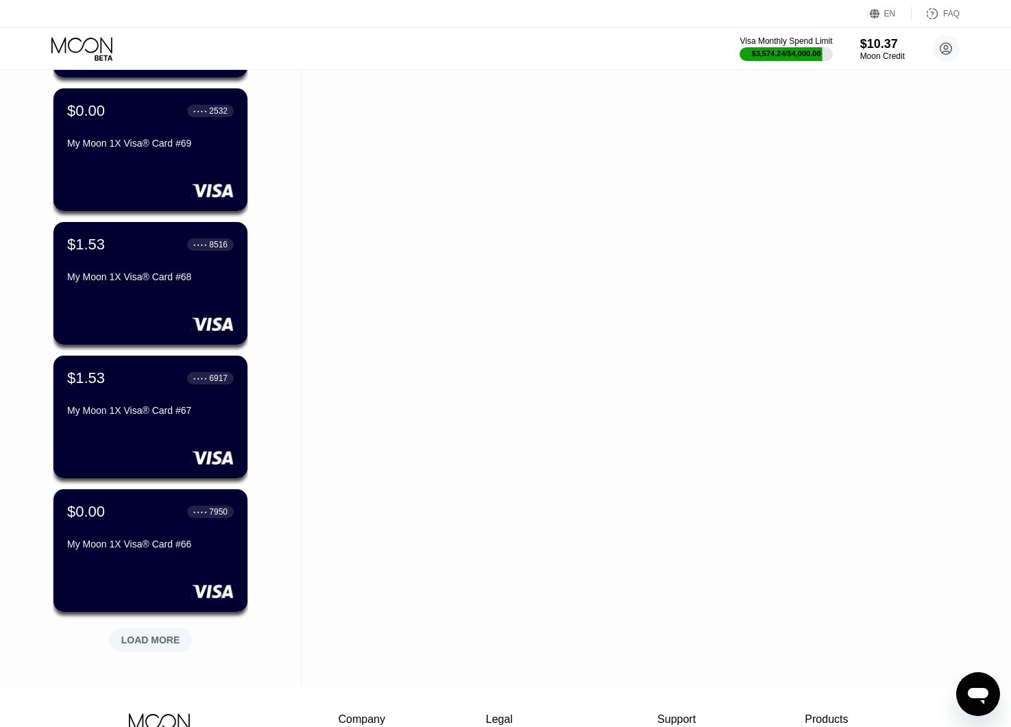
scroll to position [4298, 0]
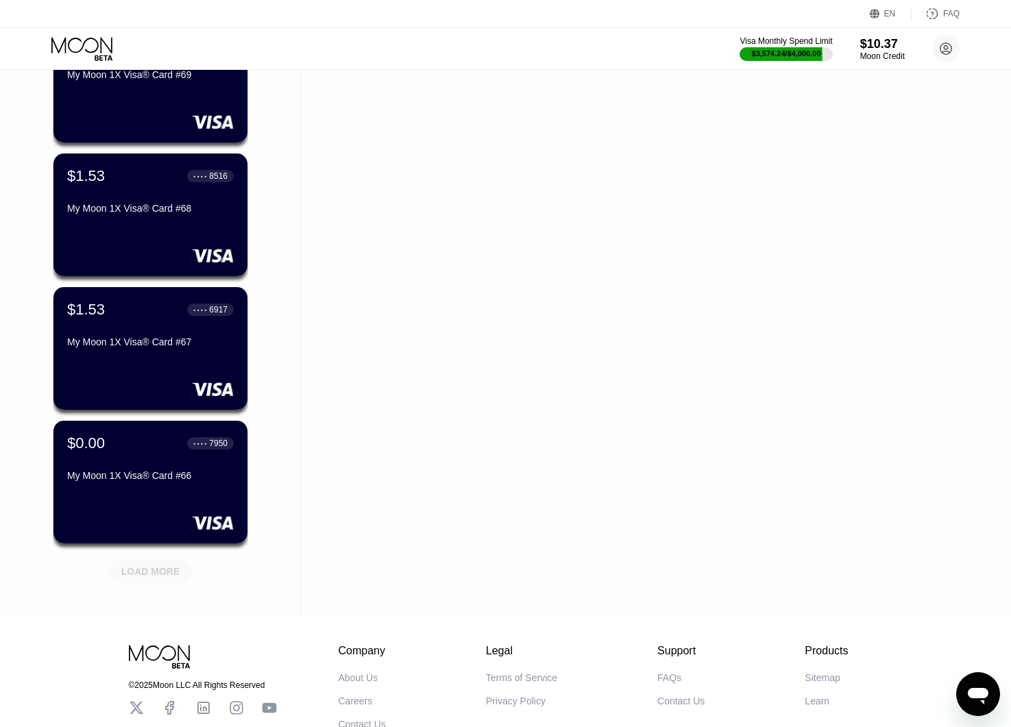
click at [170, 573] on div "LOAD MORE" at bounding box center [150, 572] width 59 height 12
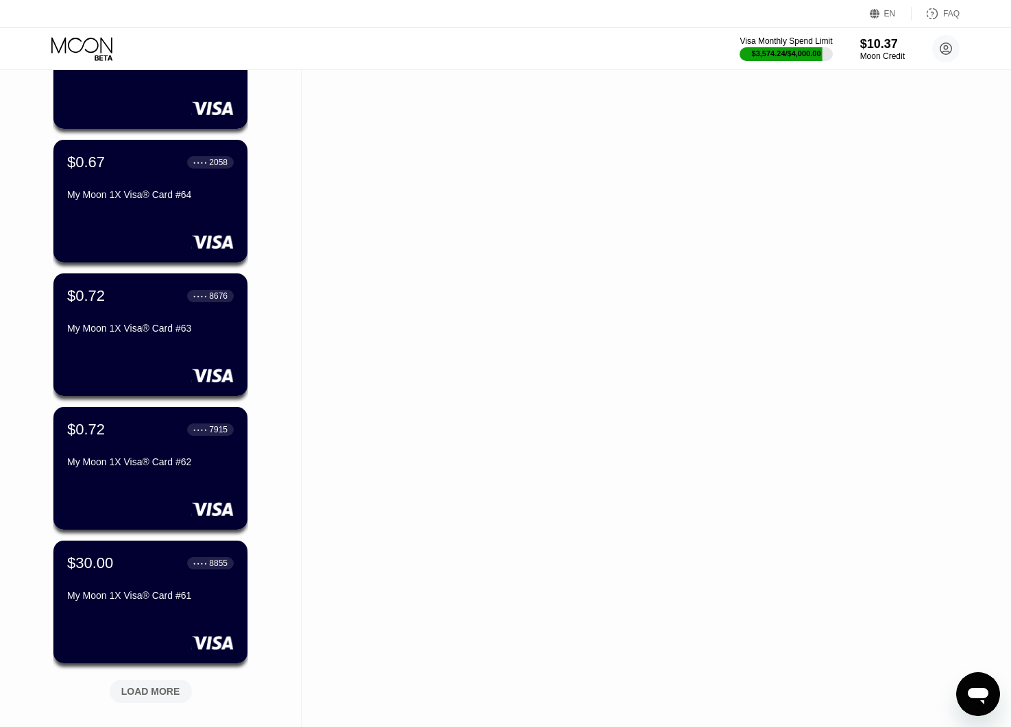
scroll to position [4915, 0]
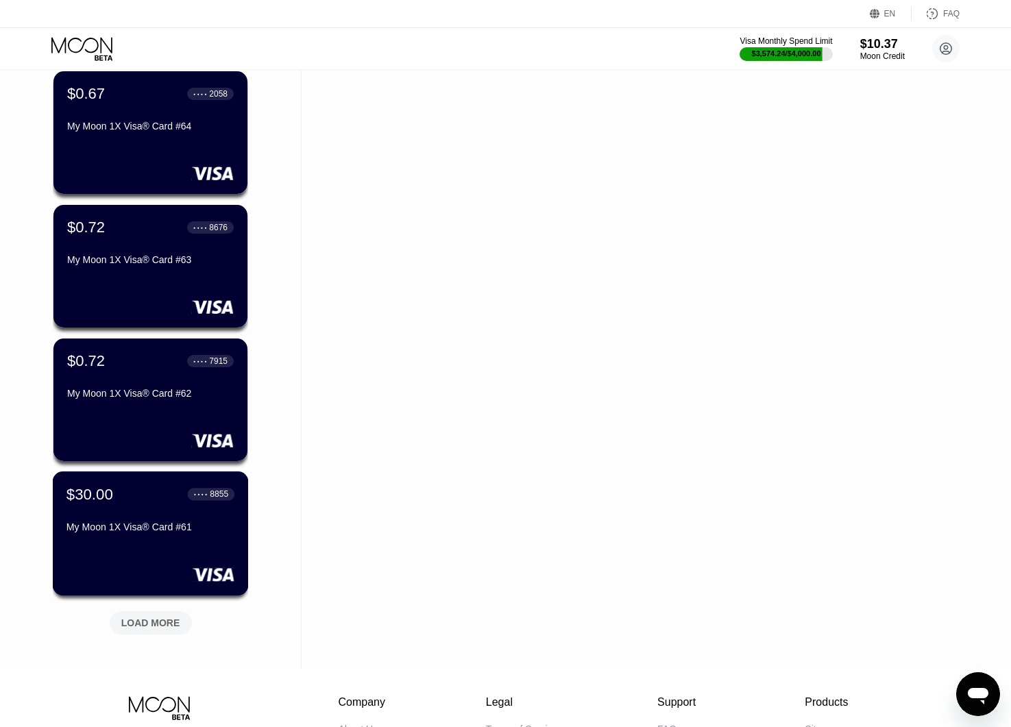
click at [174, 533] on div "My Moon 1X Visa® Card #61" at bounding box center [151, 527] width 168 height 11
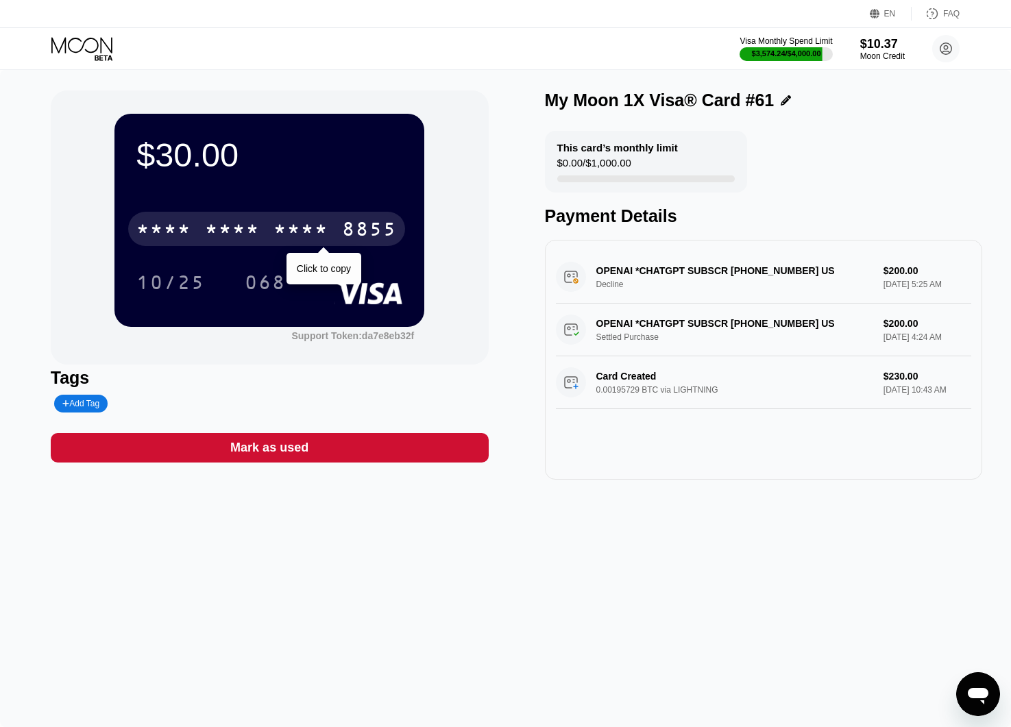
click at [302, 224] on div "* * * *" at bounding box center [301, 231] width 55 height 22
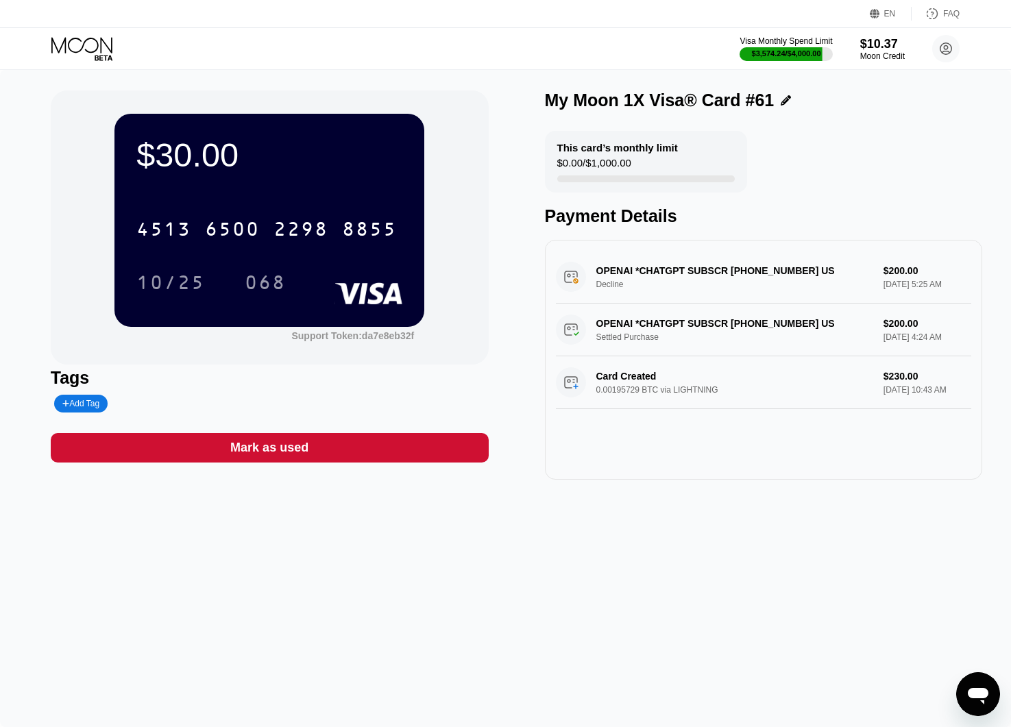
click at [94, 46] on icon at bounding box center [83, 49] width 64 height 24
